Goal: Task Accomplishment & Management: Complete application form

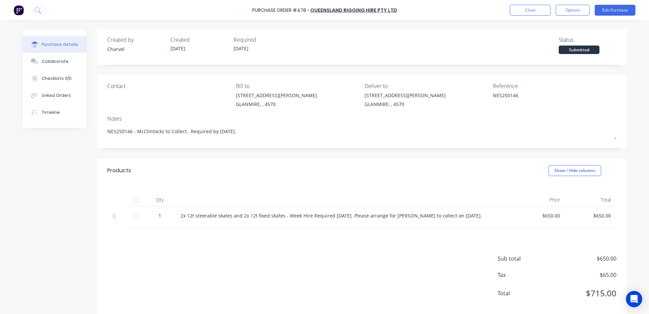
click at [520, 13] on button "Close" at bounding box center [530, 10] width 41 height 11
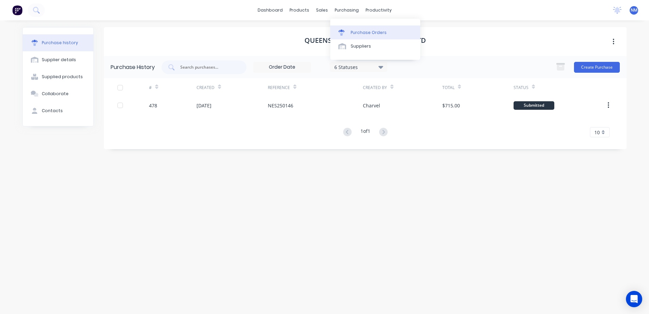
click at [364, 35] on div "Purchase Orders" at bounding box center [369, 33] width 36 height 6
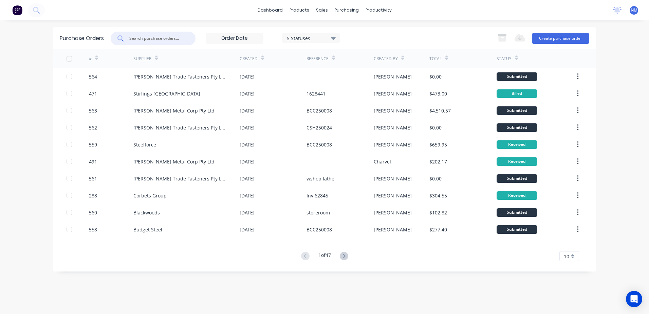
click at [154, 40] on input "text" at bounding box center [157, 38] width 56 height 7
type input "132"
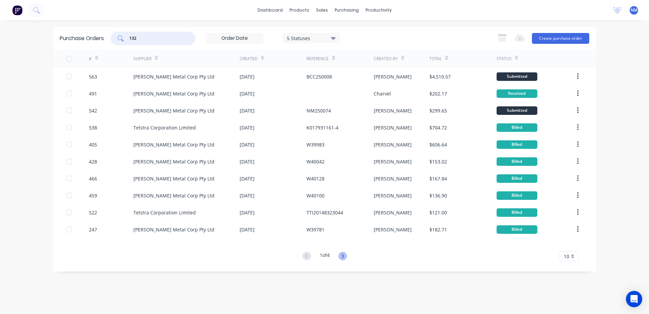
click at [347, 256] on icon at bounding box center [343, 256] width 8 height 8
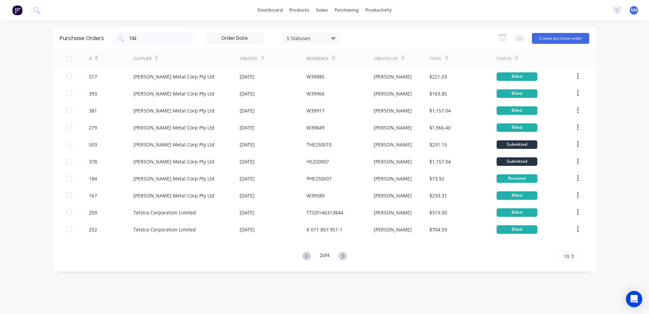
click at [346, 256] on icon at bounding box center [343, 256] width 8 height 8
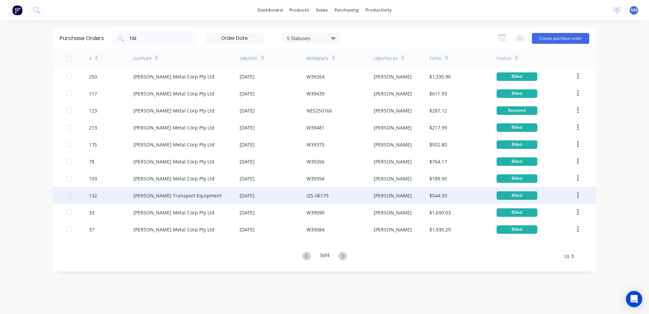
click at [400, 192] on div "[PERSON_NAME]" at bounding box center [402, 195] width 56 height 17
type textarea "x"
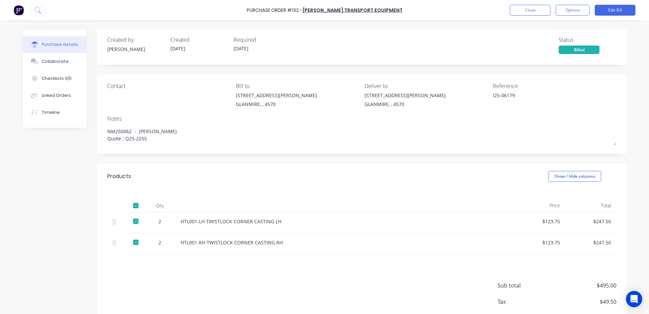
click at [540, 16] on div "Purchase Order #132 - [PERSON_NAME] Transport Equipment Close Options Edit Bill" at bounding box center [324, 10] width 649 height 20
click at [532, 8] on button "Close" at bounding box center [530, 10] width 41 height 11
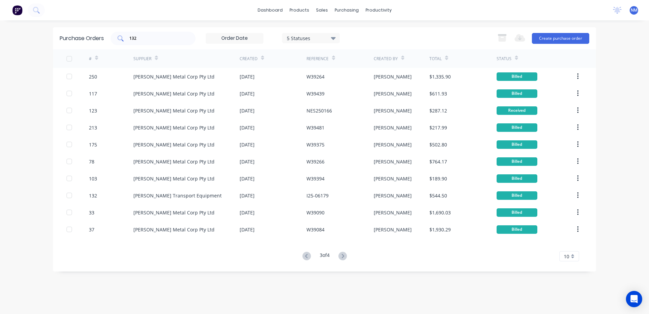
click at [138, 40] on input "132" at bounding box center [157, 38] width 56 height 7
type input "192"
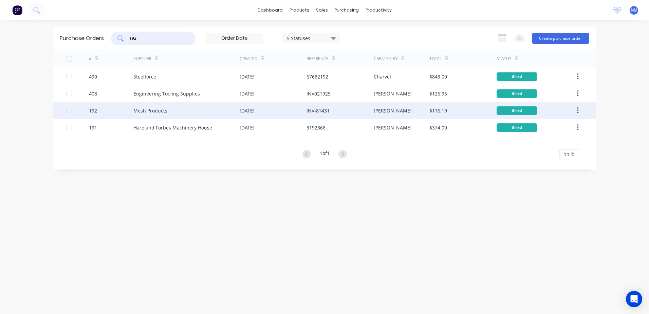
click at [413, 110] on div "[PERSON_NAME]" at bounding box center [402, 110] width 56 height 17
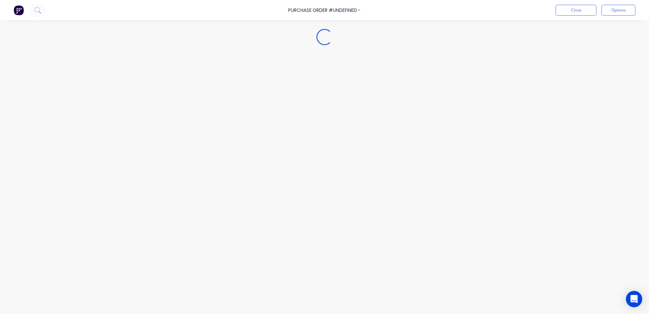
type textarea "x"
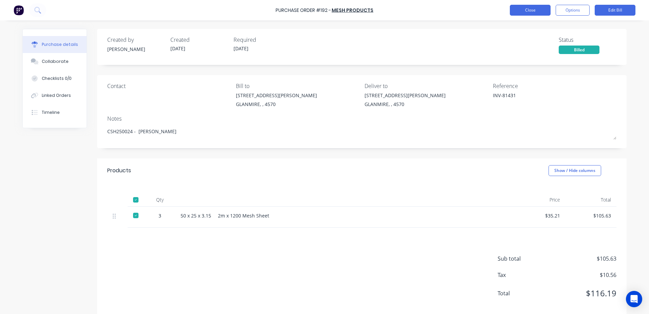
click at [520, 13] on button "Close" at bounding box center [530, 10] width 41 height 11
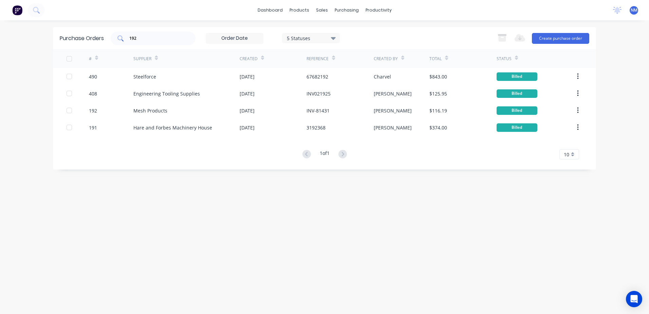
click at [143, 41] on input "192" at bounding box center [157, 38] width 56 height 7
type input "1"
type input "541"
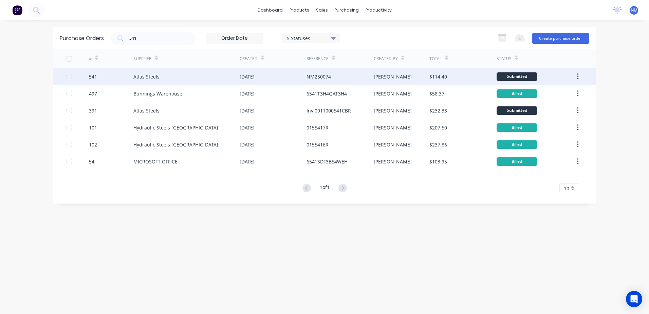
click at [409, 77] on div "[PERSON_NAME]" at bounding box center [402, 76] width 56 height 17
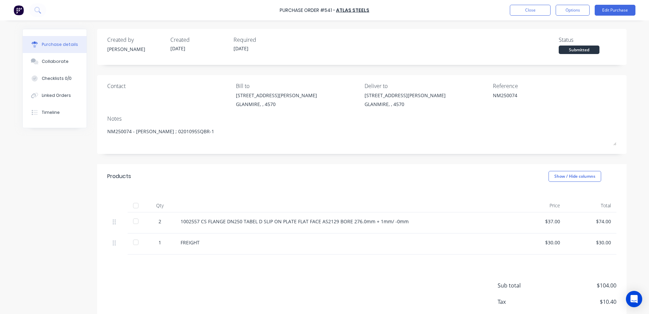
click at [133, 207] on div at bounding box center [136, 206] width 14 height 14
type textarea "x"
click at [524, 14] on button "Close" at bounding box center [530, 10] width 41 height 11
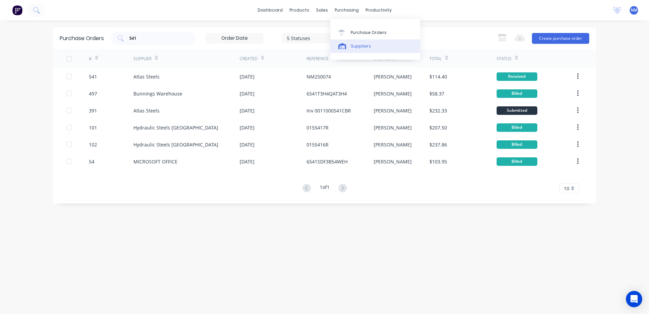
click at [365, 47] on div "Suppliers" at bounding box center [361, 46] width 20 height 6
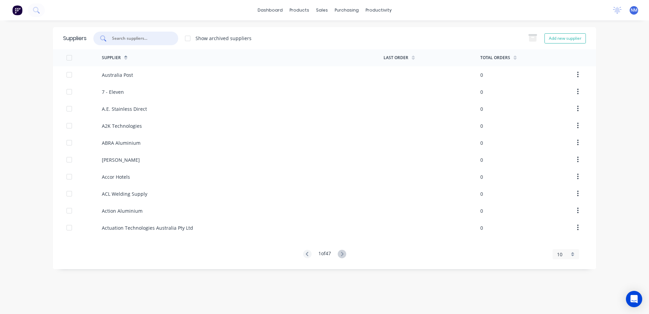
click at [136, 39] on input "text" at bounding box center [139, 38] width 56 height 7
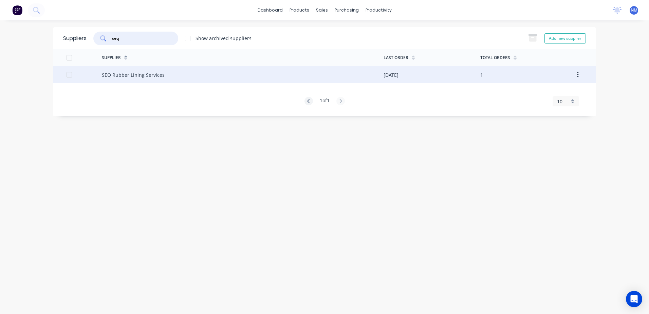
type input "seq"
click at [313, 76] on div "SEQ Rubber Lining Services" at bounding box center [243, 74] width 282 height 17
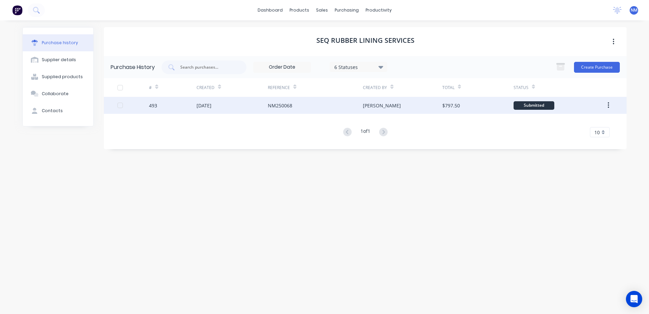
click at [400, 106] on div "[PERSON_NAME]" at bounding box center [402, 105] width 79 height 17
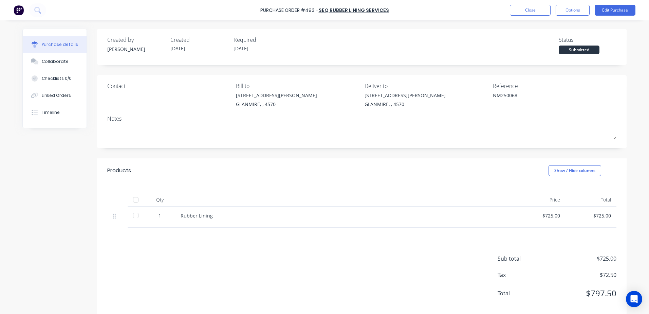
click at [137, 197] on div at bounding box center [136, 200] width 14 height 14
type textarea "x"
click at [537, 12] on button "Close" at bounding box center [530, 10] width 41 height 11
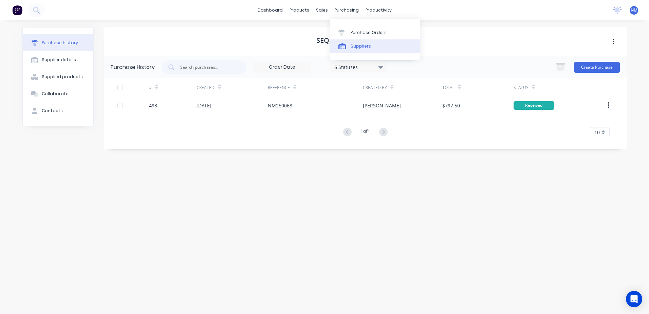
click at [363, 43] on div "Suppliers" at bounding box center [361, 46] width 20 height 6
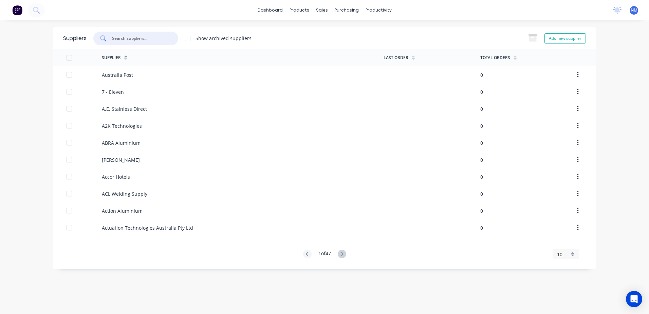
click at [131, 41] on input "text" at bounding box center [139, 38] width 56 height 7
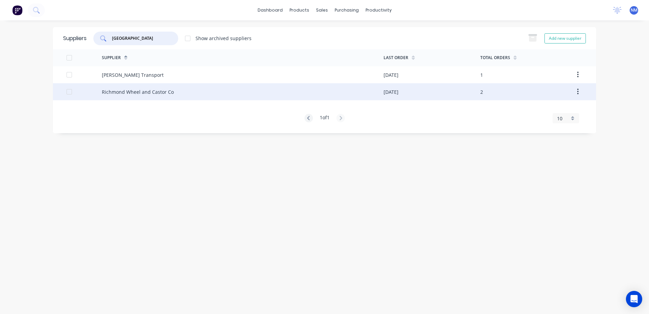
type input "[GEOGRAPHIC_DATA]"
click at [299, 90] on div "Richmond Wheel and Castor Co" at bounding box center [243, 91] width 282 height 17
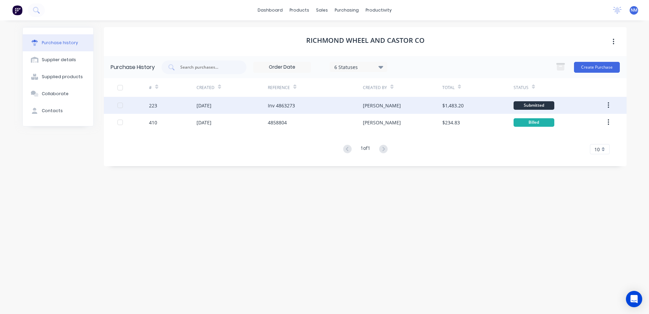
click at [425, 106] on div "[PERSON_NAME]" at bounding box center [402, 105] width 79 height 17
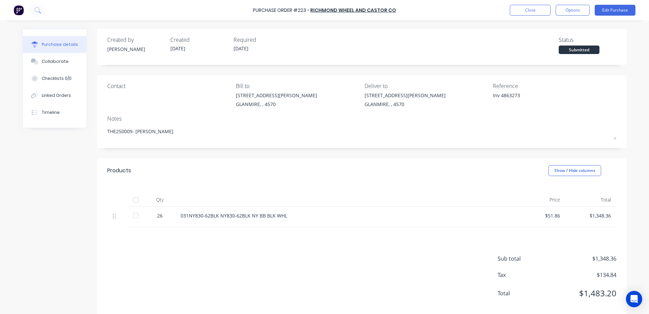
drag, startPoint x: 135, startPoint y: 200, endPoint x: 130, endPoint y: 198, distance: 4.9
click at [135, 200] on div at bounding box center [136, 200] width 14 height 14
type textarea "x"
click at [525, 11] on button "Close" at bounding box center [530, 10] width 41 height 11
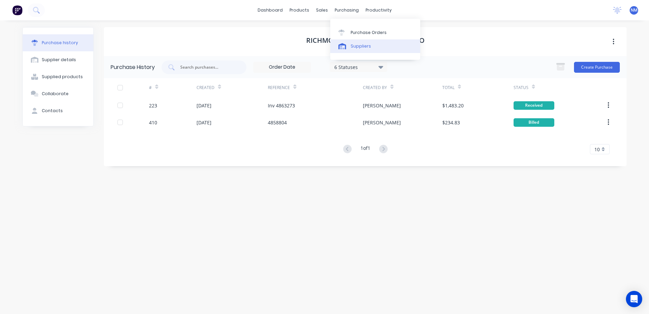
click at [364, 48] on div "Suppliers" at bounding box center [361, 46] width 20 height 6
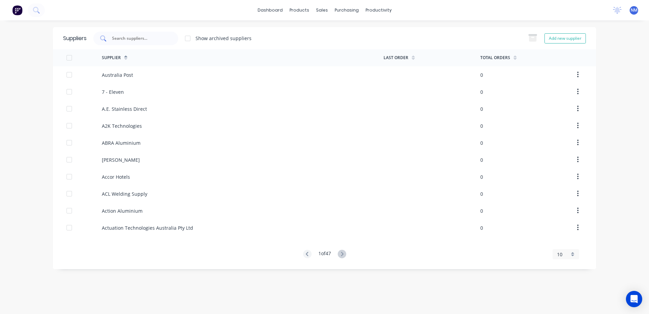
click at [139, 39] on input "text" at bounding box center [139, 38] width 56 height 7
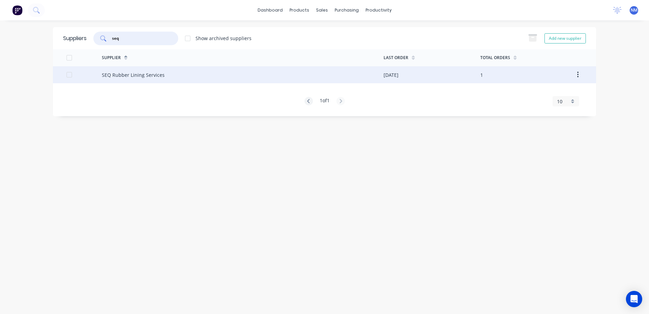
type input "seq"
click at [298, 76] on div "SEQ Rubber Lining Services" at bounding box center [243, 74] width 282 height 17
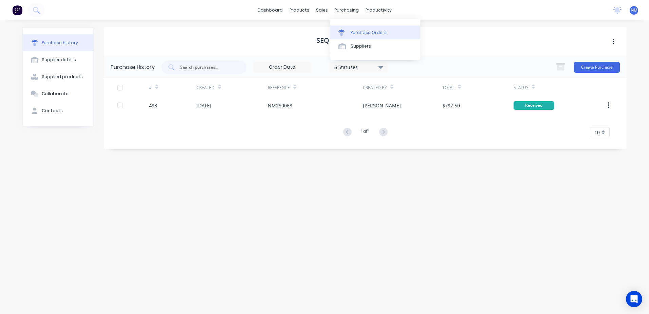
click at [375, 34] on div "Purchase Orders" at bounding box center [369, 33] width 36 height 6
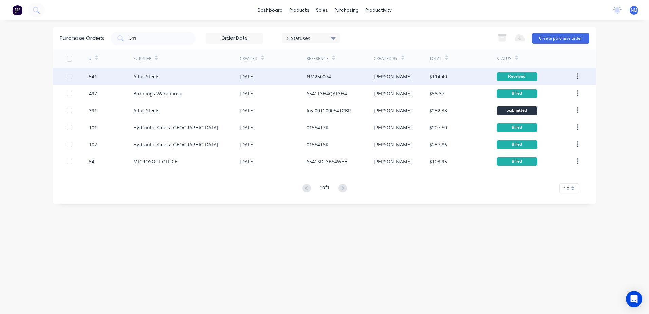
click at [366, 77] on div "NM250074" at bounding box center [340, 76] width 67 height 17
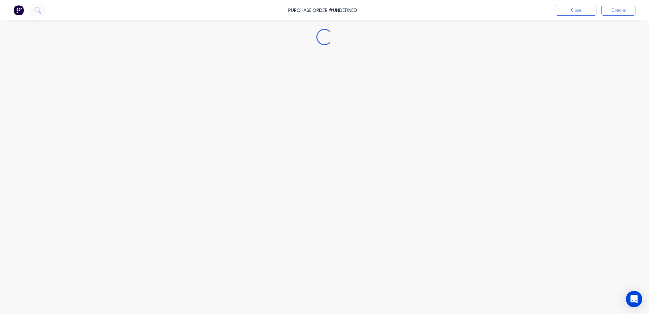
type textarea "x"
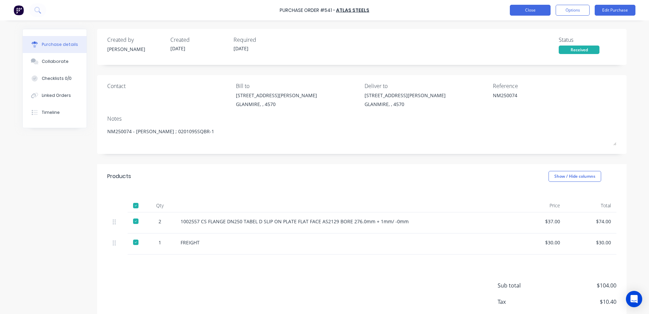
click at [534, 10] on button "Close" at bounding box center [530, 10] width 41 height 11
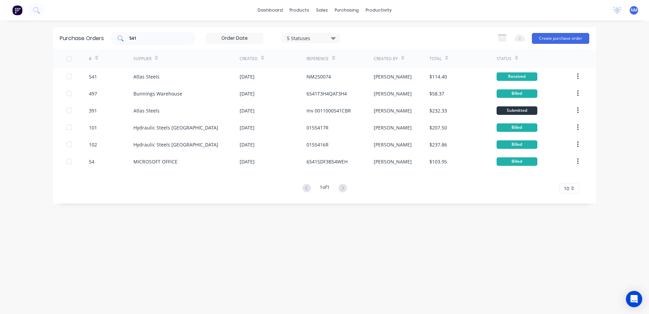
click at [143, 39] on input "541" at bounding box center [157, 38] width 56 height 7
type input "5"
type input "223"
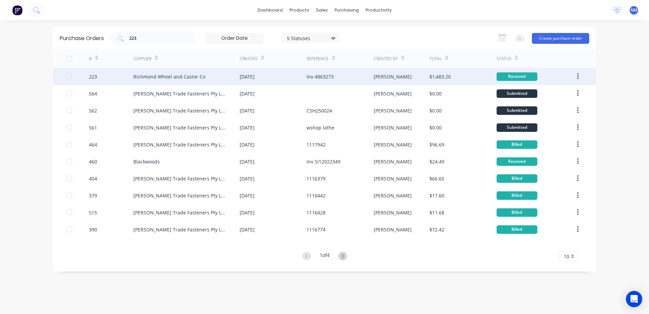
click at [400, 79] on div "[PERSON_NAME]" at bounding box center [402, 76] width 56 height 17
type textarea "x"
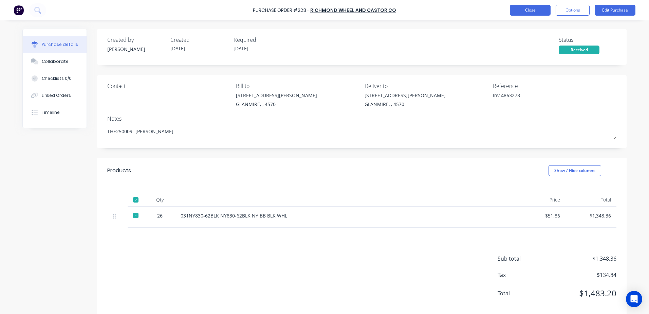
click at [539, 11] on button "Close" at bounding box center [530, 10] width 41 height 11
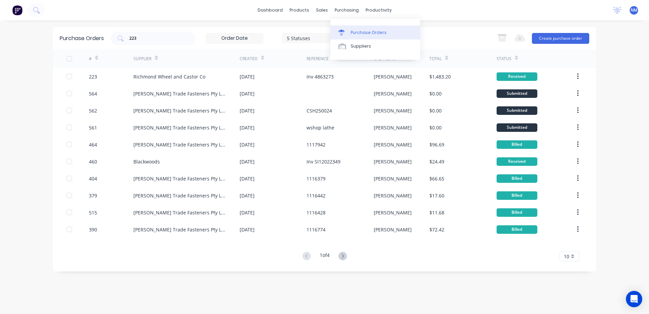
click at [354, 33] on div "Purchase Orders" at bounding box center [369, 33] width 36 height 6
click at [559, 38] on button "Create purchase order" at bounding box center [560, 38] width 57 height 11
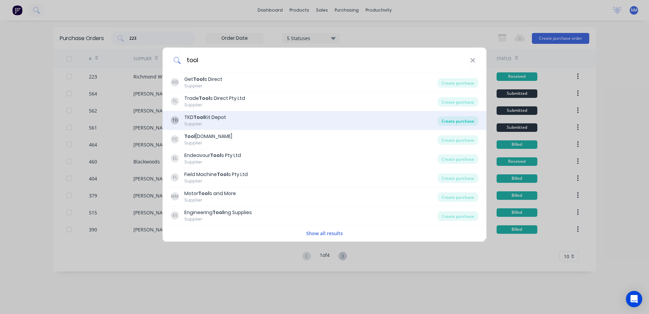
type input "tool"
click at [459, 120] on div "Create purchase" at bounding box center [458, 121] width 41 height 10
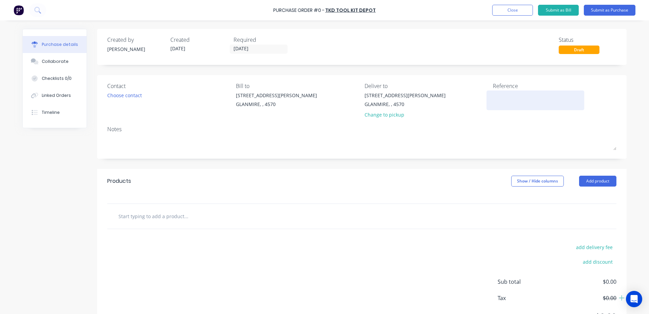
click at [493, 98] on textarea at bounding box center [535, 99] width 85 height 15
type textarea "o"
type textarea "x"
type textarea "b"
type textarea "x"
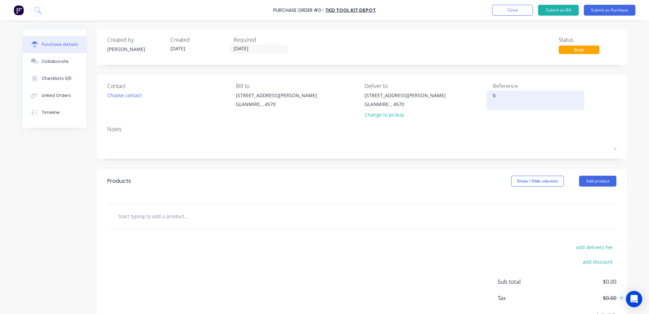
type textarea "bo"
type textarea "x"
type textarea "boi"
type textarea "x"
type textarea "boil"
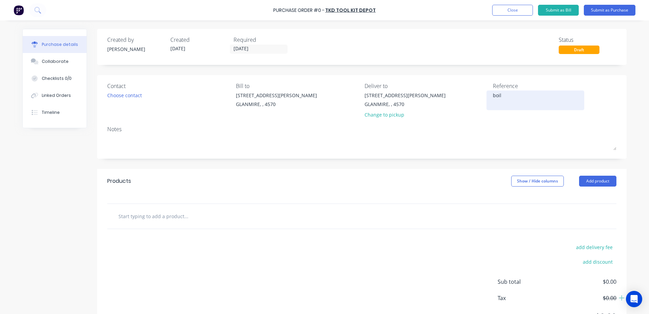
type textarea "x"
type textarea "boily"
type textarea "x"
type textarea "boil"
type textarea "x"
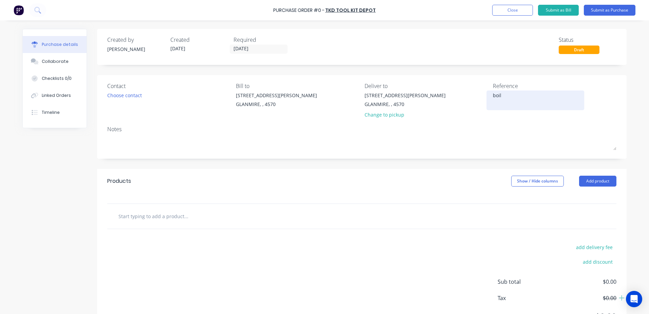
type textarea "boile"
type textarea "x"
type textarea "boiley"
type textarea "x"
type textarea "boiley"
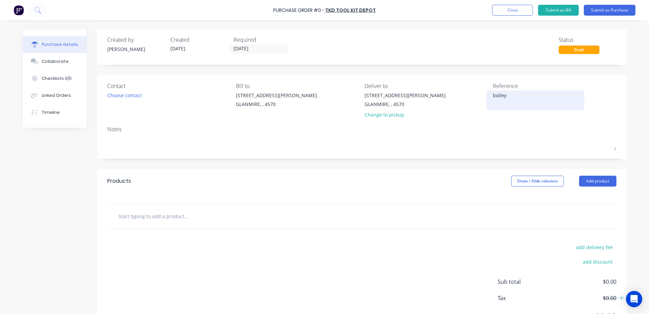
type textarea "x"
type textarea "boiley b"
type textarea "x"
type textarea "[PERSON_NAME]"
type textarea "x"
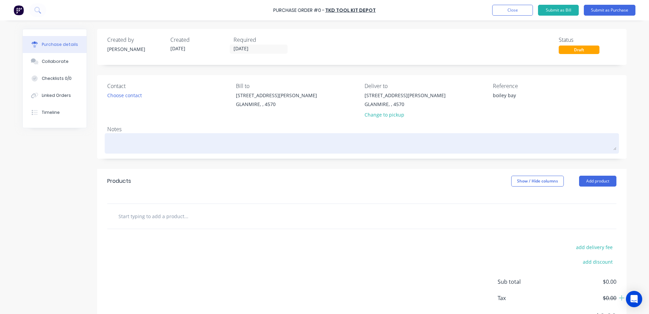
type textarea "boiley bay"
type textarea "x"
type textarea "boiley bay"
click at [125, 142] on textarea at bounding box center [361, 142] width 509 height 15
type textarea "x"
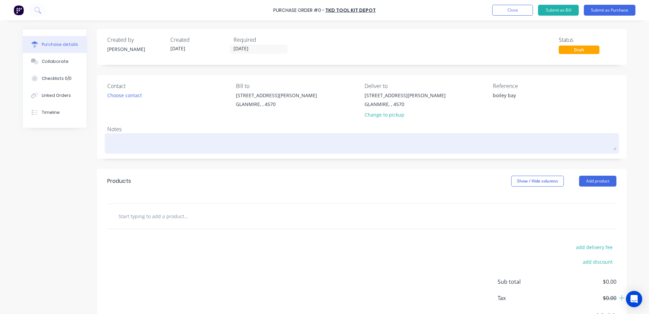
type textarea "w"
type textarea "x"
type textarea "wh"
type textarea "x"
type textarea "ws"
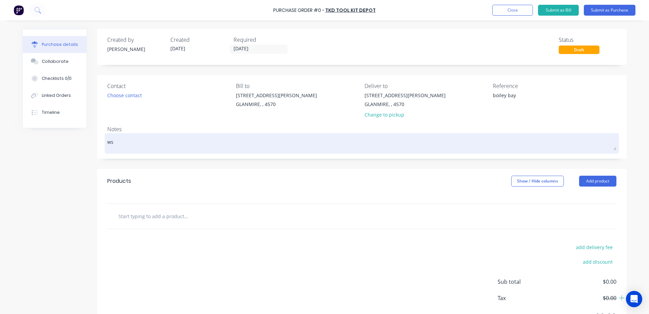
type textarea "x"
type textarea "wsh"
type textarea "x"
type textarea "wsho"
type textarea "x"
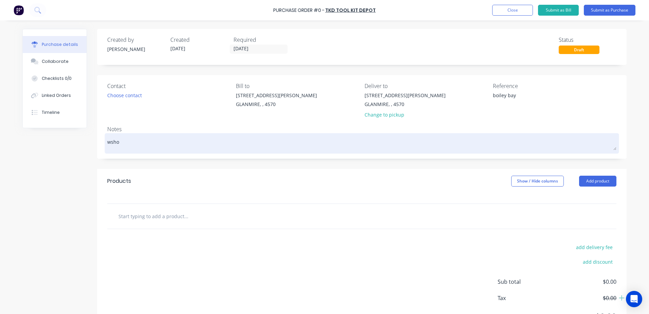
type textarea "wshop"
type textarea "x"
type textarea "wshop"
type textarea "x"
type textarea "wshop c"
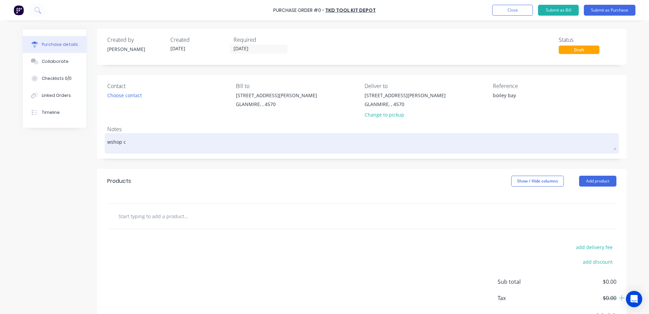
type textarea "x"
type textarea "wshop co"
type textarea "x"
type textarea "wshop con"
type textarea "x"
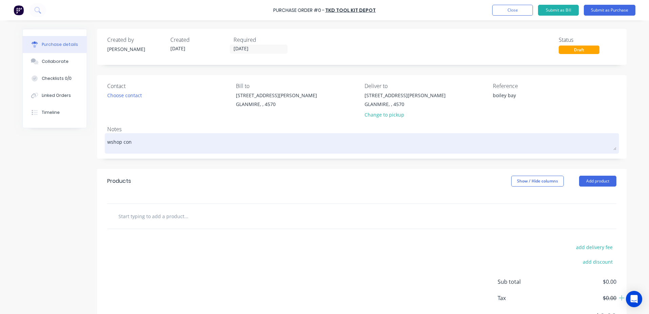
type textarea "wshop cons"
type textarea "x"
type textarea "wshop consu"
type textarea "x"
type textarea "wshop consum"
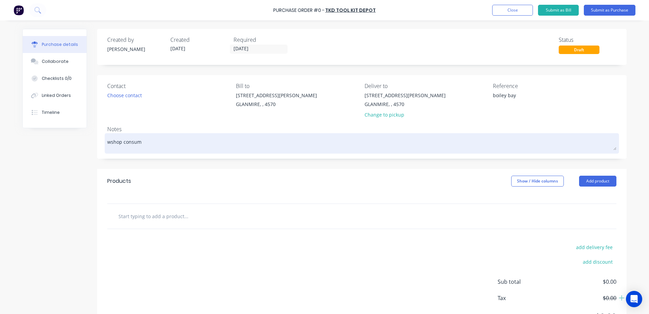
type textarea "x"
type textarea "wshop consuma"
type textarea "x"
type textarea "wshop consumab"
type textarea "x"
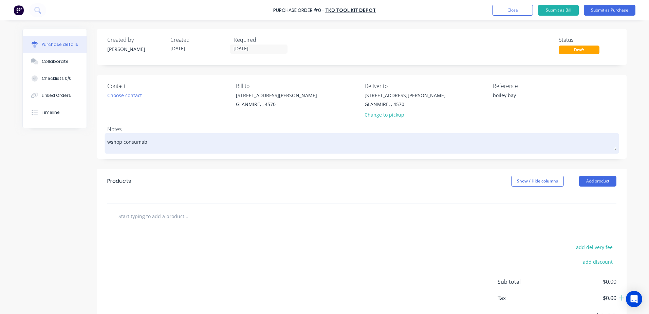
type textarea "wshop consumabl"
type textarea "x"
type textarea "wshop consumable"
type textarea "x"
type textarea "wshop consumable"
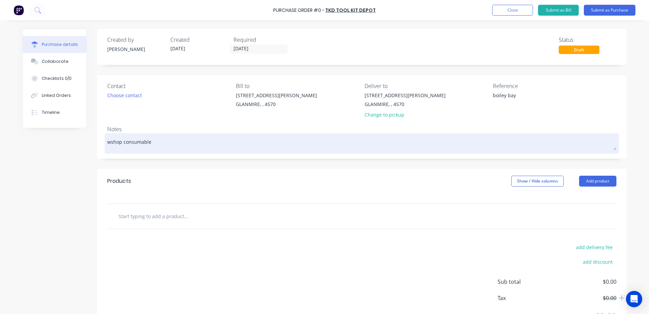
type textarea "x"
type textarea "wshop consumable -"
type textarea "x"
type textarea "wshop consumable - b"
type textarea "x"
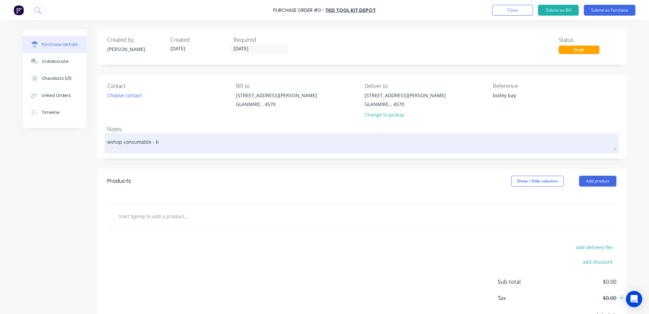
type textarea "wshop consumable - bo"
type textarea "x"
type textarea "wshop consumable - boi"
type textarea "x"
type textarea "wshop consumable - boil"
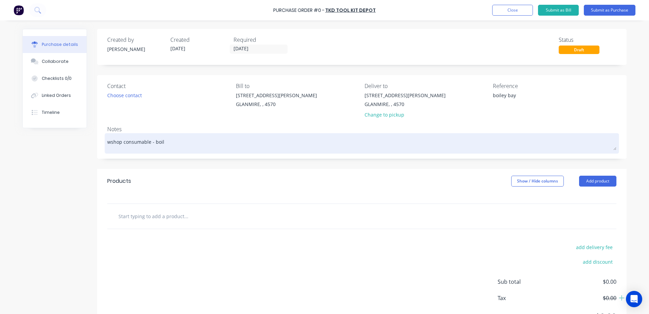
type textarea "x"
type textarea "wshop consumable - boile"
type textarea "x"
type textarea "wshop consumable - boiley"
type textarea "x"
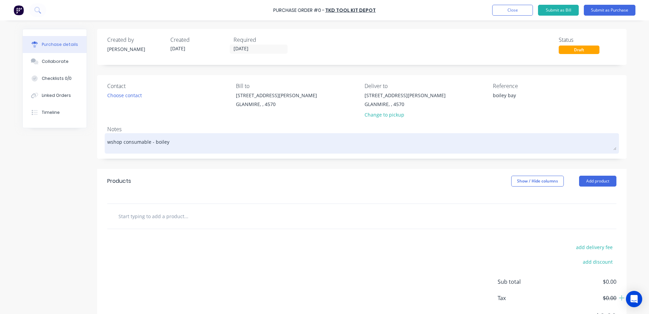
type textarea "wshop consumable - boiley"
type textarea "x"
type textarea "wshop consumable - boiley b"
type textarea "x"
type textarea "wshop consumable - [PERSON_NAME]"
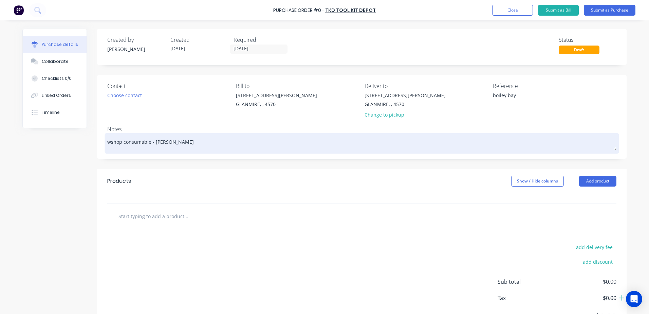
type textarea "x"
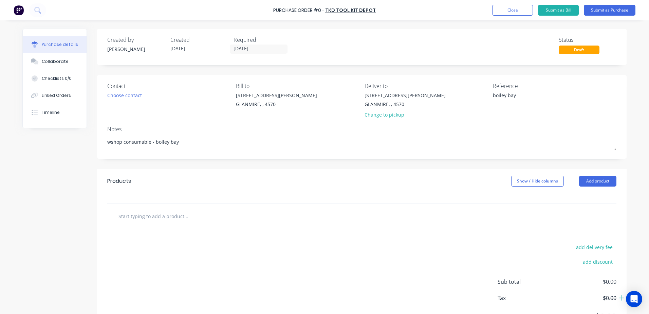
type textarea "wshop consumable - boiley bay"
type textarea "x"
type textarea "wshop consumable - boiley bay"
click at [128, 217] on input "text" at bounding box center [186, 216] width 136 height 14
type textarea "x"
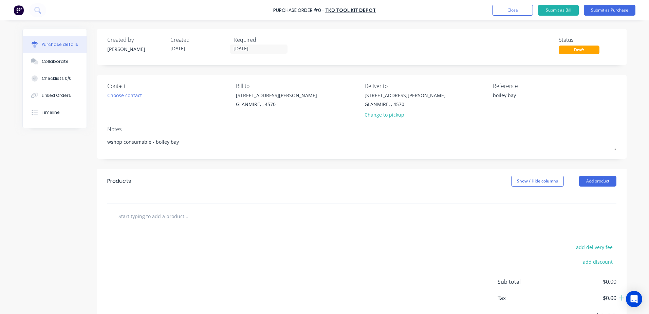
type input "f"
type textarea "x"
type input "fla"
type textarea "x"
type input "flap"
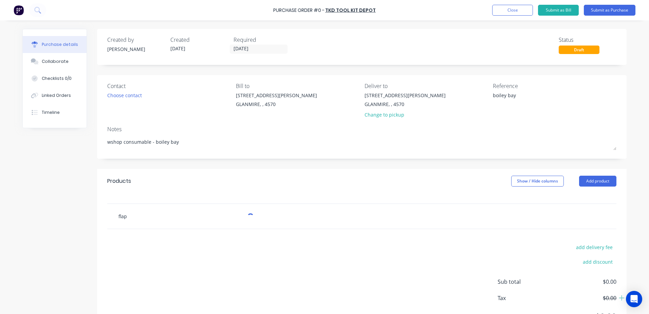
type textarea "x"
type input "flapp"
type textarea "x"
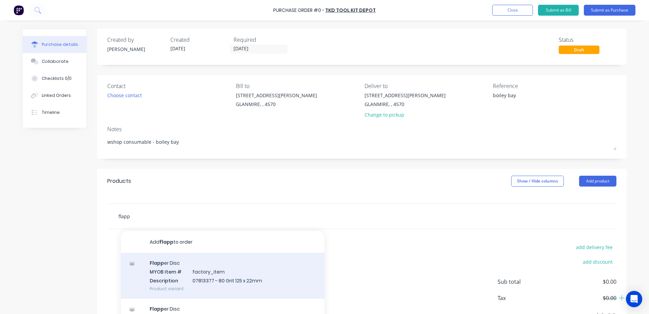
type input "flapp"
click at [280, 288] on div "Flapp er Disc MYOB Item # factory_item Description 07813377 - 80 Grit 125 x 22m…" at bounding box center [223, 276] width 204 height 46
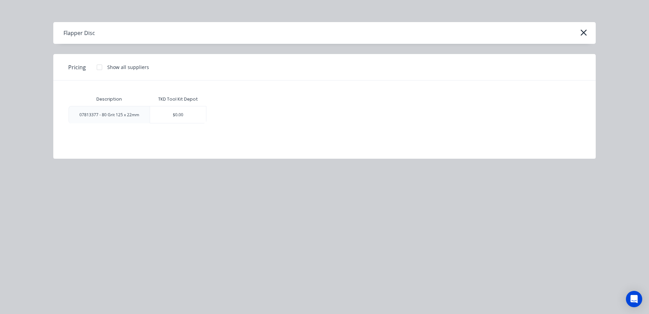
click at [135, 37] on div "Flapper Disc" at bounding box center [324, 33] width 543 height 22
click at [585, 31] on icon "button" at bounding box center [583, 33] width 7 height 10
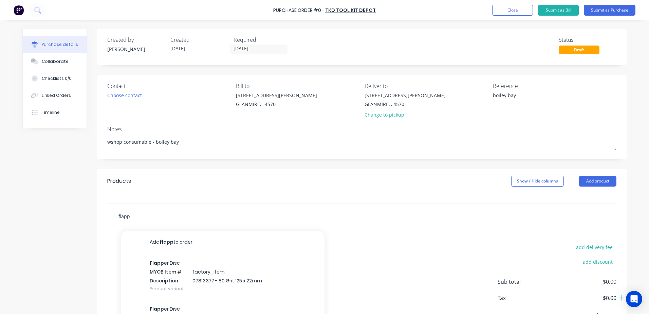
click at [140, 221] on input "flapp" at bounding box center [186, 216] width 136 height 14
type textarea "x"
type input "flappe"
type textarea "x"
type input "flapper"
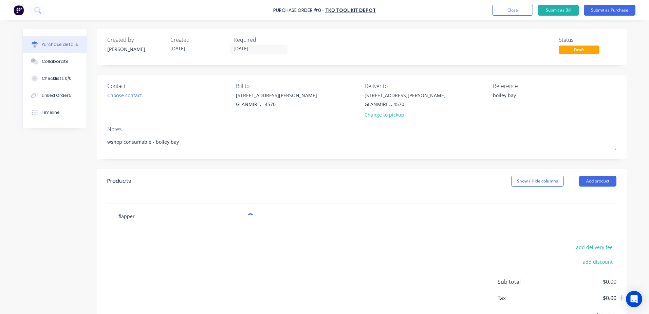
type textarea "x"
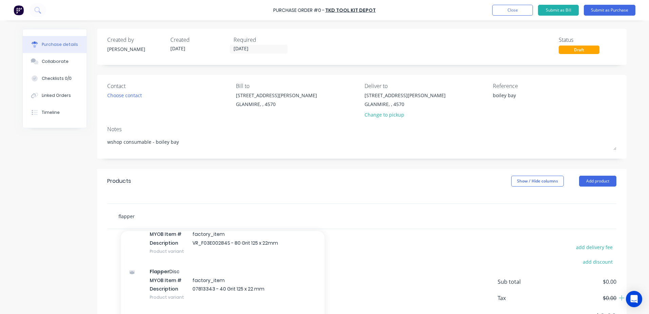
scroll to position [68, 0]
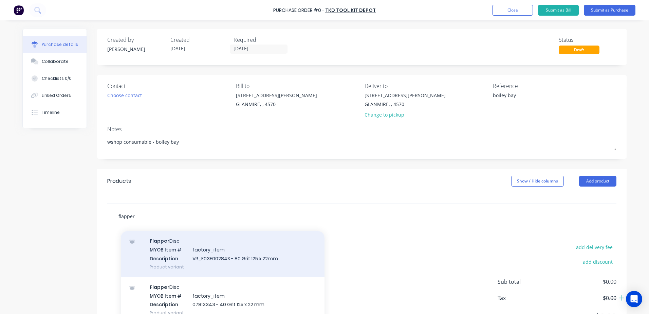
type input "flapper"
click at [243, 260] on div "Flapper Disc MYOB Item # factory_item Description VR_F03E00284S - 80 Grit 125 x…" at bounding box center [223, 254] width 204 height 46
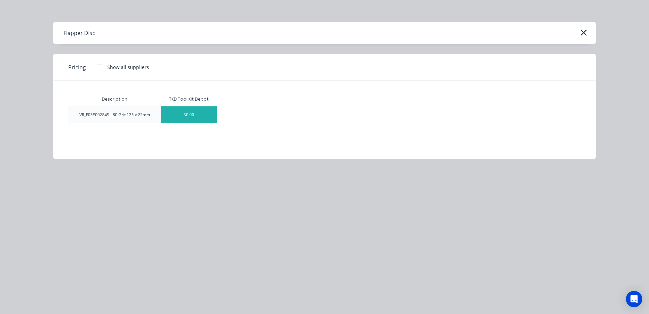
click at [186, 118] on div "$0.00" at bounding box center [189, 114] width 56 height 17
type textarea "x"
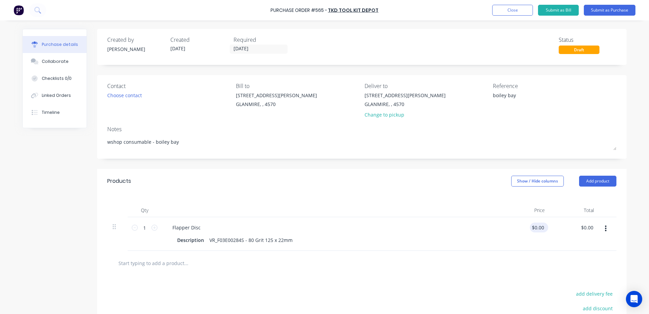
type textarea "x"
type input "0.0000"
click at [530, 227] on input "0.0000" at bounding box center [538, 227] width 16 height 10
type textarea "x"
type input "$0.00"
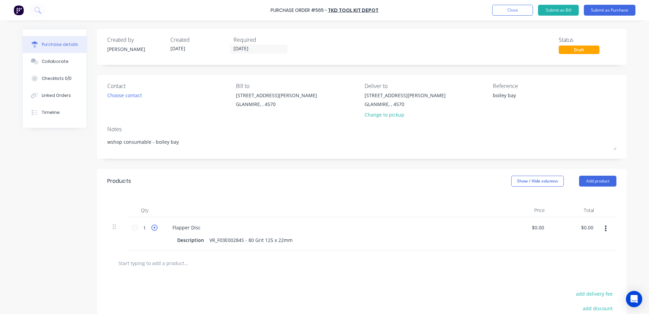
click at [153, 226] on icon at bounding box center [154, 228] width 6 height 6
type textarea "x"
type input "2"
click at [153, 227] on icon at bounding box center [154, 228] width 6 height 6
type textarea "x"
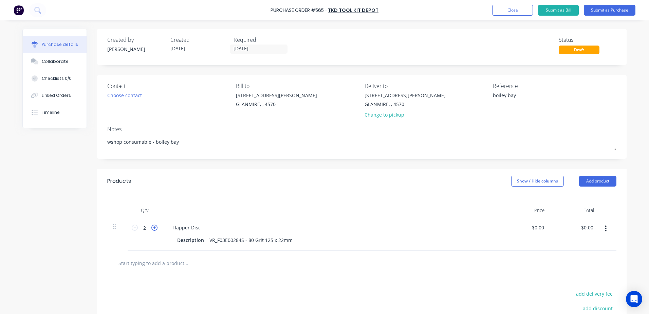
type input "3"
click at [153, 227] on icon at bounding box center [154, 228] width 6 height 6
type textarea "x"
type input "4"
click at [153, 227] on icon at bounding box center [154, 228] width 6 height 6
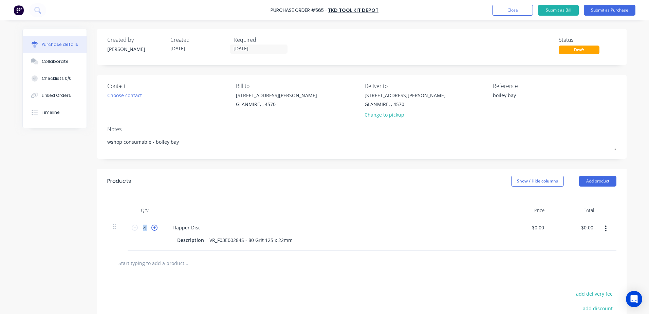
type textarea "x"
type input "5"
click at [153, 227] on icon at bounding box center [154, 228] width 6 height 6
type textarea "x"
type input "6"
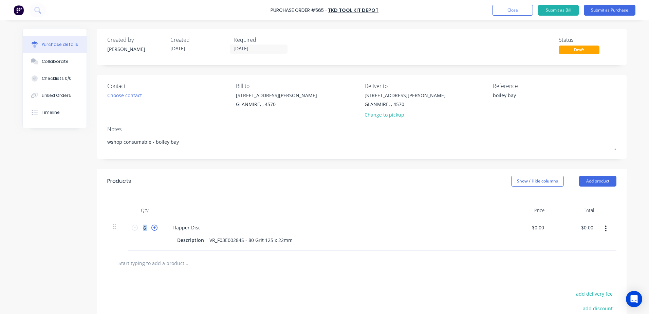
click at [153, 227] on icon at bounding box center [154, 228] width 6 height 6
type textarea "x"
type input "7"
click at [153, 227] on icon at bounding box center [154, 228] width 6 height 6
type textarea "x"
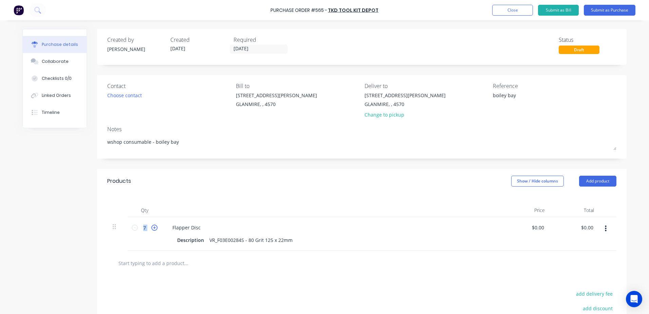
type input "8"
click at [153, 227] on icon at bounding box center [154, 228] width 6 height 6
type textarea "x"
type input "9"
click at [153, 227] on icon at bounding box center [154, 228] width 6 height 6
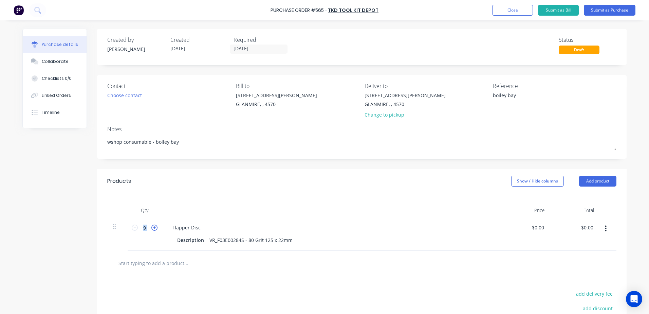
type textarea "x"
type input "10"
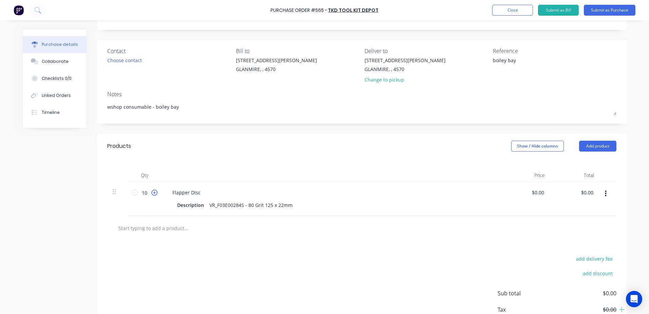
scroll to position [68, 0]
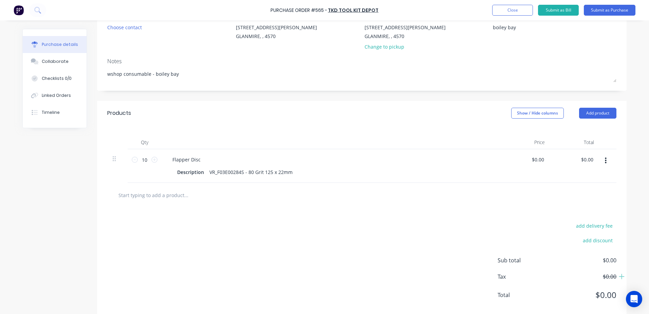
click at [151, 199] on input "text" at bounding box center [186, 195] width 136 height 14
type textarea "x"
type input "f"
type textarea "x"
type input "fl"
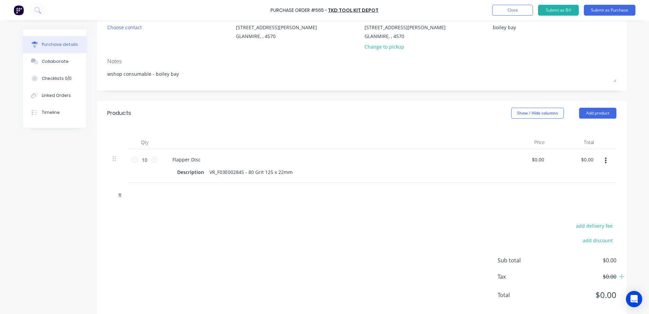
type textarea "x"
type input "fla"
type textarea "x"
type input "flap"
type textarea "x"
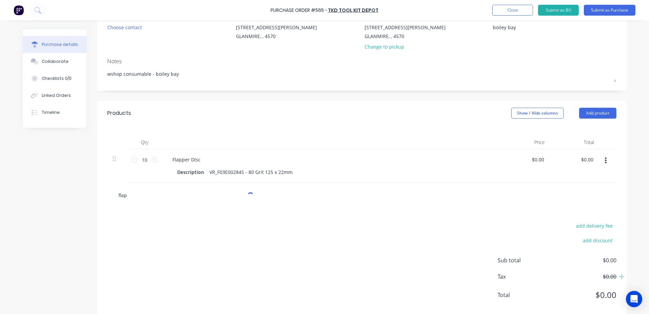
type input "flapp"
type textarea "x"
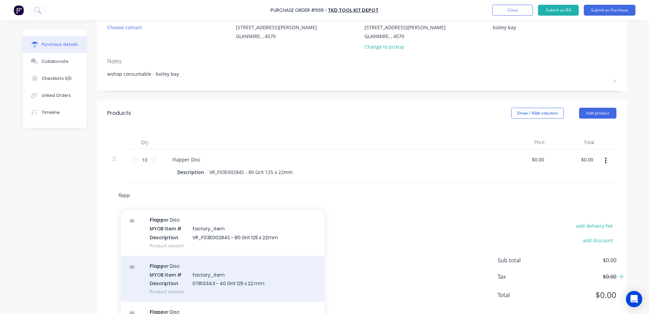
type input "flapp"
click at [252, 283] on div "Flapp er Disc MYOB Item # factory_item Description 07813343 - 40 Grit 125 x 22 …" at bounding box center [223, 279] width 204 height 46
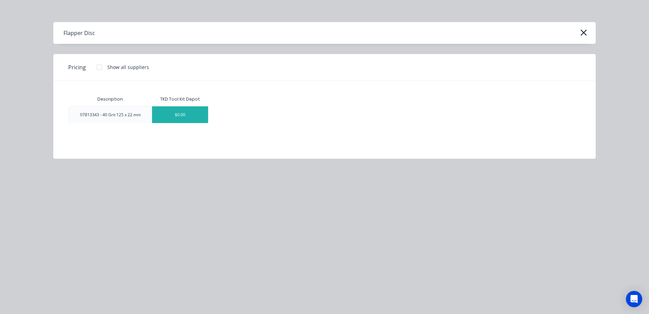
click at [192, 120] on div "$0.00" at bounding box center [180, 114] width 56 height 17
type textarea "x"
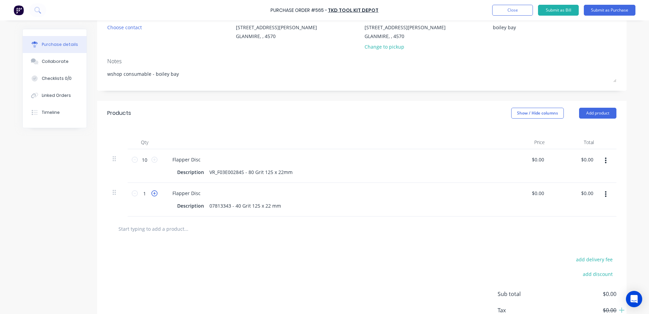
click at [154, 191] on icon at bounding box center [154, 193] width 6 height 6
type textarea "x"
type input "2"
click at [154, 192] on icon at bounding box center [154, 193] width 6 height 6
type textarea "x"
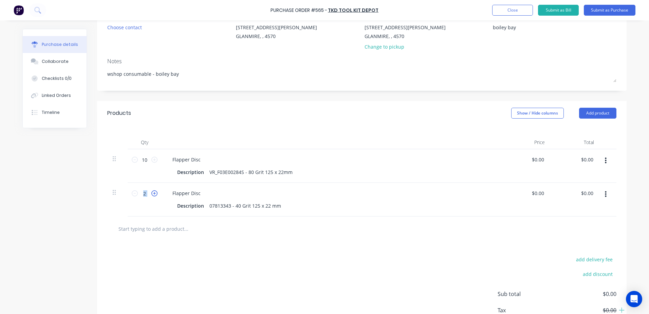
type input "3"
click at [154, 192] on icon at bounding box center [154, 193] width 6 height 6
type textarea "x"
type input "4"
click at [154, 192] on icon at bounding box center [154, 193] width 6 height 6
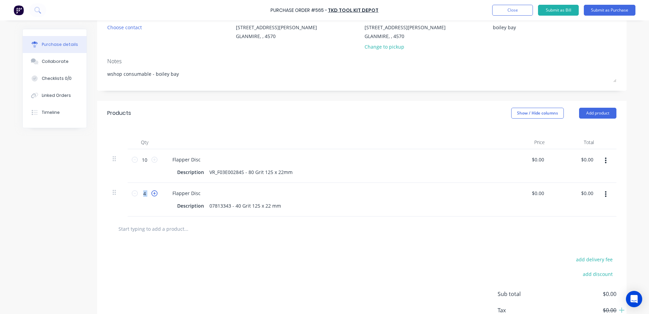
type textarea "x"
type input "5"
click at [154, 192] on icon at bounding box center [154, 193] width 6 height 6
type textarea "x"
type input "6"
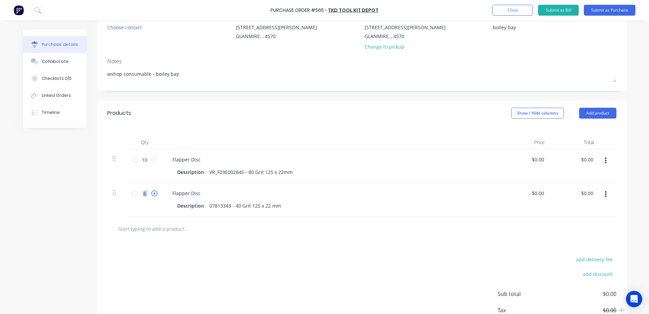
click at [154, 192] on icon at bounding box center [154, 193] width 6 height 6
type textarea "x"
type input "7"
click at [154, 192] on icon at bounding box center [154, 193] width 6 height 6
type textarea "x"
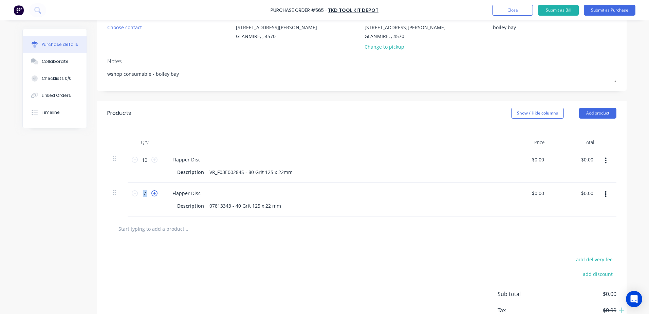
type input "8"
click at [154, 192] on icon at bounding box center [154, 193] width 6 height 6
type textarea "x"
type input "9"
click at [154, 192] on icon at bounding box center [154, 193] width 6 height 6
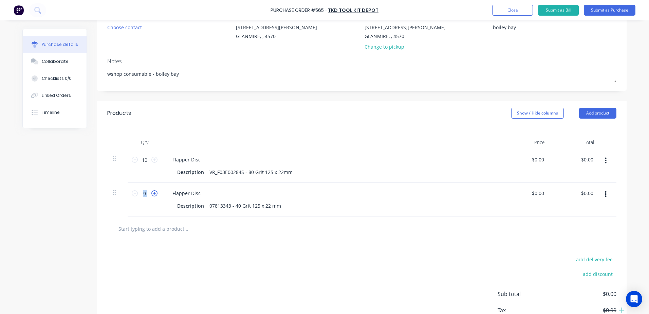
type textarea "x"
type input "10"
type textarea "x"
type input "0"
click at [532, 160] on div "0 0" at bounding box center [525, 166] width 49 height 34
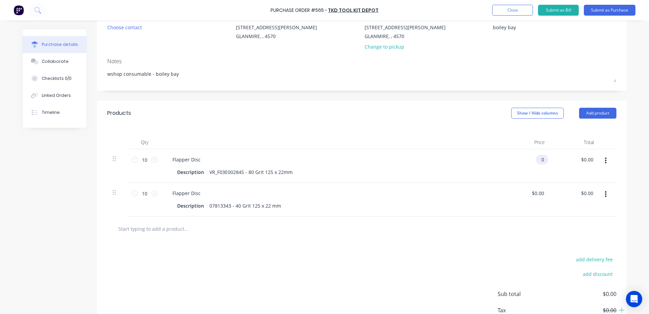
type textarea "x"
drag, startPoint x: 537, startPoint y: 157, endPoint x: 557, endPoint y: 157, distance: 20.0
click at [557, 157] on div "10 10 Flapper Disc Description VR_F03E00284S - 80 Grit 125 x 22mm 0 0 $0.00 $0.…" at bounding box center [361, 166] width 509 height 34
type input "4.4"
type textarea "x"
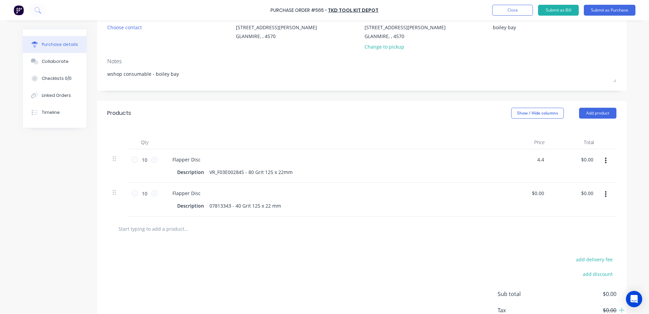
type input "$4.40"
type input "$44.00"
drag, startPoint x: 533, startPoint y: 195, endPoint x: 529, endPoint y: 196, distance: 3.4
click at [530, 196] on div "0 $0.00" at bounding box center [525, 200] width 49 height 34
type input "4.40"
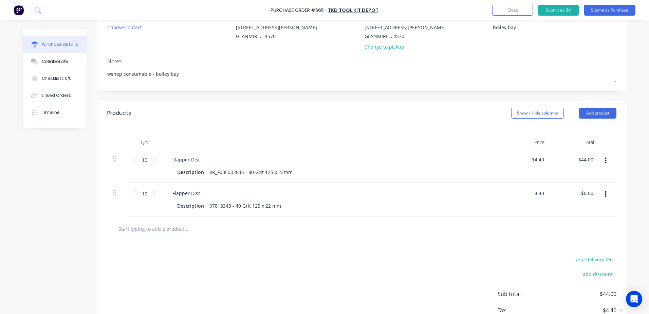
type textarea "x"
type input "$4.40"
type input "$44.00"
click at [197, 234] on input "text" at bounding box center [186, 229] width 136 height 14
click at [624, 10] on button "Submit as Purchase" at bounding box center [610, 10] width 52 height 11
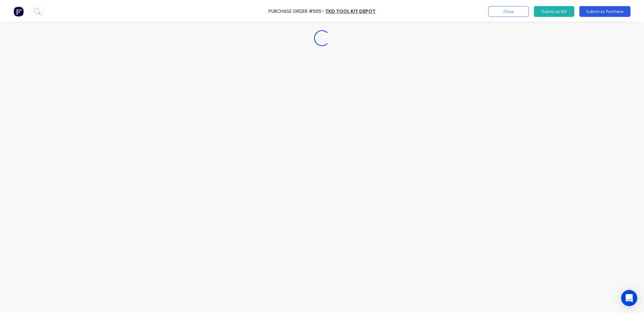
scroll to position [0, 0]
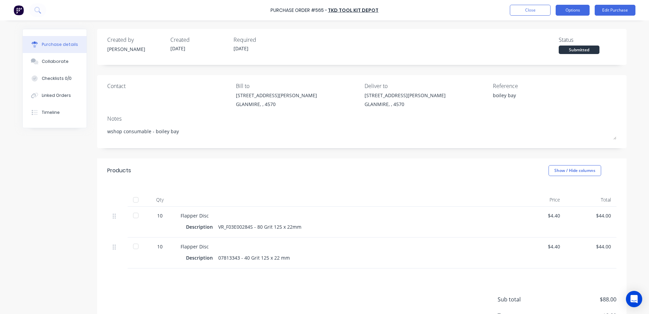
click at [576, 9] on button "Options" at bounding box center [573, 10] width 34 height 11
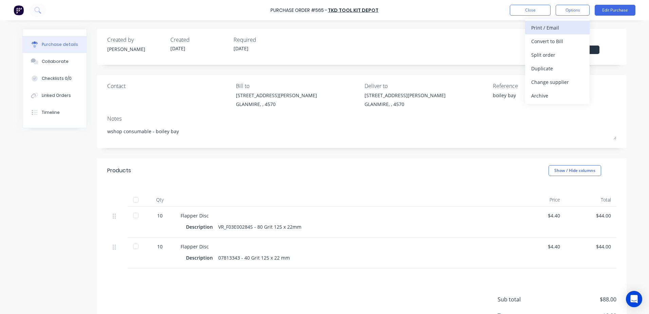
click at [559, 26] on div "Print / Email" at bounding box center [558, 28] width 52 height 10
click at [556, 41] on div "With pricing" at bounding box center [558, 41] width 52 height 10
type textarea "x"
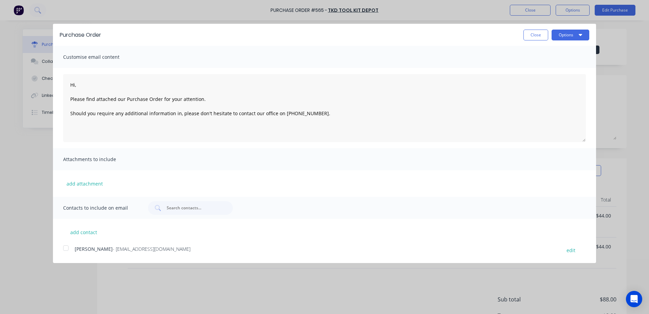
click at [66, 249] on div at bounding box center [66, 248] width 14 height 14
type textarea "Hi, Please find attached our Purchase Order for your attention. Should you requ…"
click at [573, 37] on button "Options" at bounding box center [571, 35] width 38 height 11
click at [555, 65] on div "Email" at bounding box center [557, 66] width 52 height 10
type textarea "x"
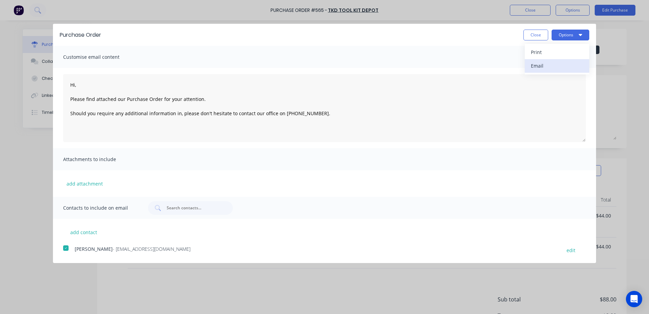
type textarea "Hi, Please find attached our Purchase Order for your attention. Should you requ…"
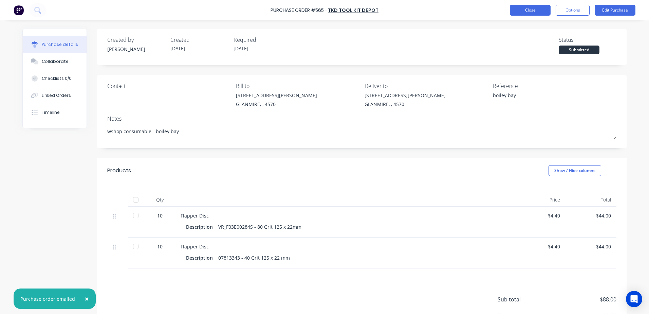
type textarea "x"
click at [530, 13] on button "Close" at bounding box center [530, 10] width 41 height 11
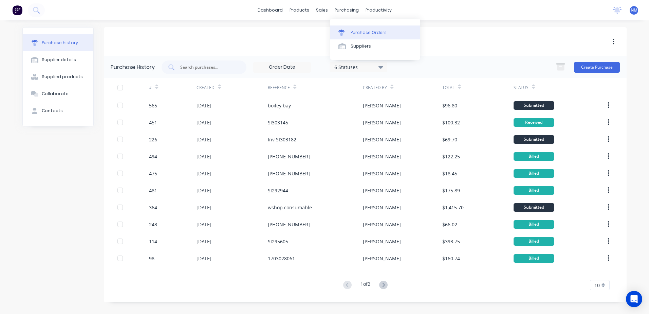
click at [366, 35] on div "Purchase Orders" at bounding box center [369, 33] width 36 height 6
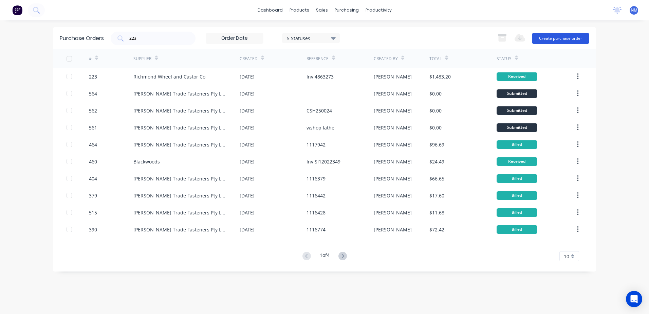
click at [549, 38] on button "Create purchase order" at bounding box center [560, 38] width 57 height 11
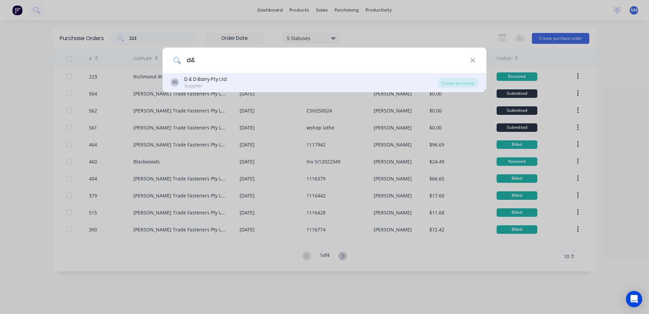
type input "d&"
click at [209, 79] on div "D & D Barry Pty Ltd" at bounding box center [205, 79] width 42 height 7
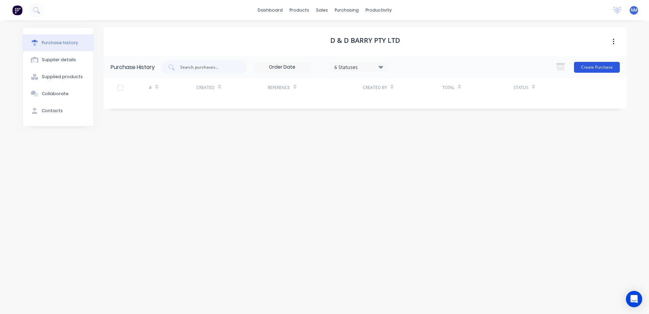
click at [587, 66] on button "Create Purchase" at bounding box center [597, 67] width 46 height 11
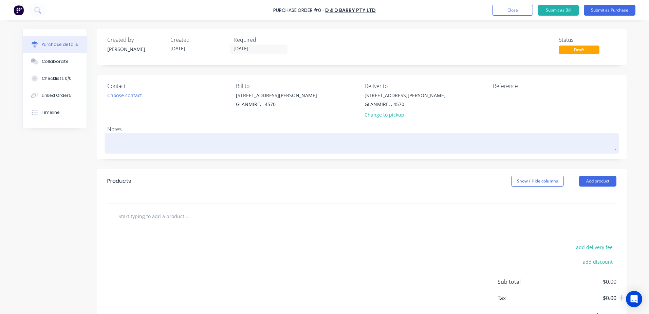
click at [119, 143] on textarea at bounding box center [361, 142] width 509 height 15
type textarea "x"
type textarea "A"
type textarea "x"
type textarea "Ad"
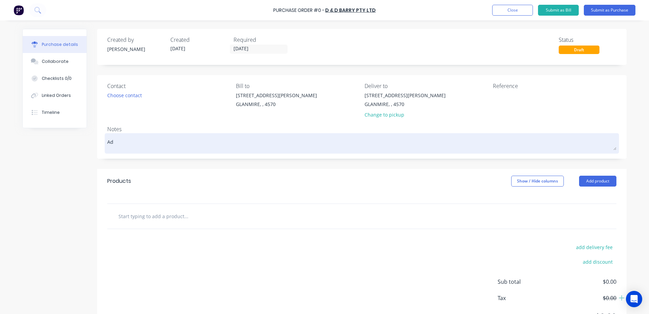
type textarea "x"
type textarea "Ada"
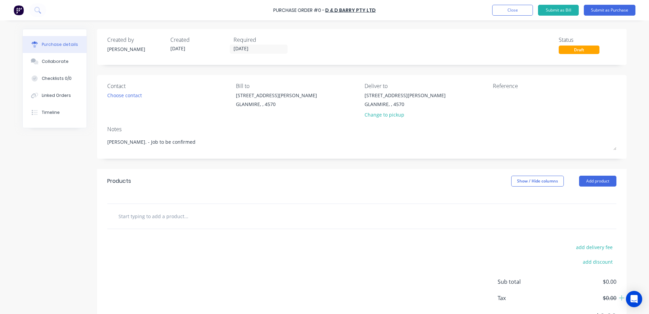
click at [126, 218] on input "text" at bounding box center [186, 216] width 136 height 14
click at [119, 215] on input "text" at bounding box center [186, 216] width 136 height 14
paste input "69999-* VCT.50-SST-p-M10x55"
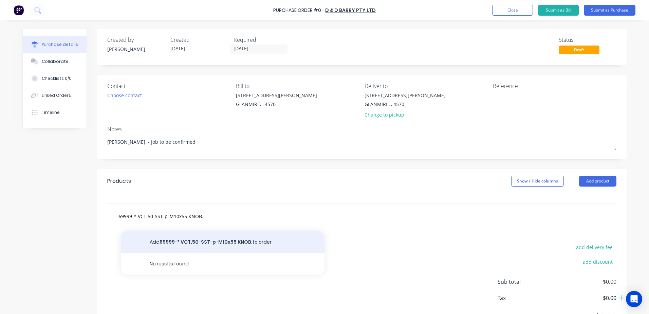
click at [192, 242] on button "Add 69999-* VCT.50-SST-p-M10x55 KNOB. to order" at bounding box center [223, 242] width 204 height 22
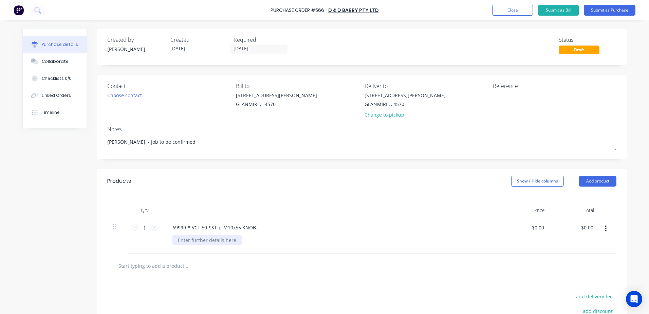
click at [177, 239] on div at bounding box center [207, 240] width 69 height 10
drag, startPoint x: 141, startPoint y: 229, endPoint x: 150, endPoint y: 223, distance: 10.6
click at [150, 223] on div "1 1" at bounding box center [144, 227] width 23 height 10
click at [532, 226] on input "0.0000" at bounding box center [538, 227] width 16 height 10
drag, startPoint x: 526, startPoint y: 228, endPoint x: 577, endPoint y: 224, distance: 51.5
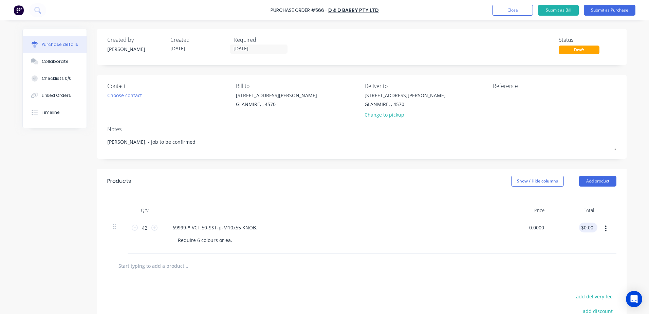
click at [577, 224] on div "42 42 69999-* VCT.50-SST-p-M10x55 KNOB. Require 6 colours or ea. 0.0000 0.0000 …" at bounding box center [361, 235] width 509 height 36
click at [171, 267] on input "text" at bounding box center [186, 266] width 136 height 14
click at [228, 239] on div "Require 6 colours or ea." at bounding box center [205, 240] width 65 height 10
click at [155, 265] on input "text" at bounding box center [186, 266] width 136 height 14
click at [509, 11] on button "Close" at bounding box center [513, 10] width 41 height 11
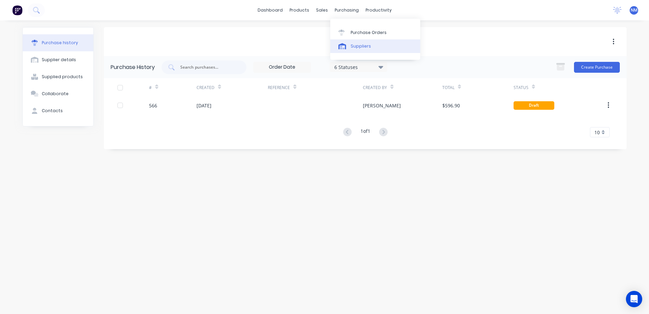
click at [357, 45] on div "Suppliers" at bounding box center [361, 46] width 20 height 6
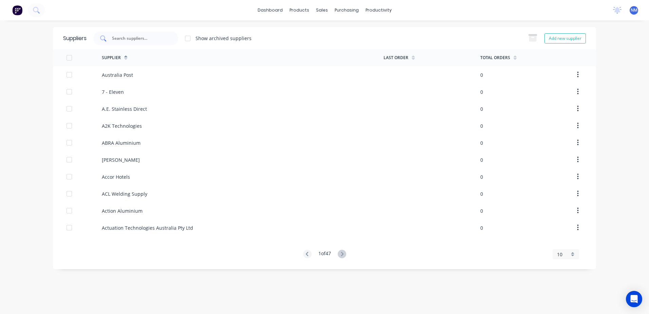
click at [141, 39] on input "text" at bounding box center [139, 38] width 56 height 7
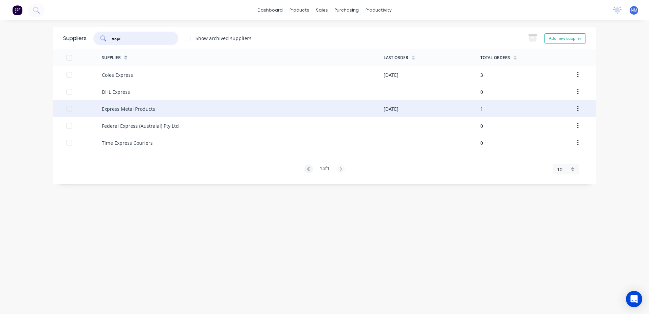
click at [302, 105] on div "Express Metal Products" at bounding box center [243, 108] width 282 height 17
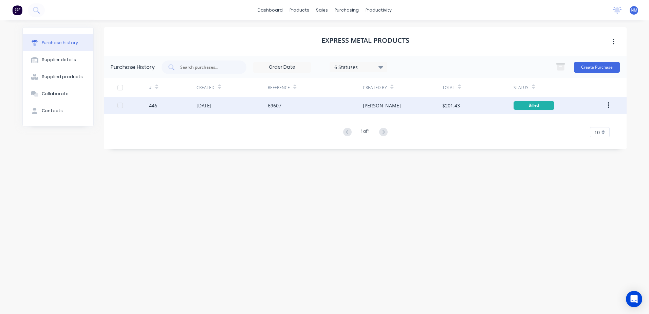
click at [482, 104] on div "$201.43" at bounding box center [478, 105] width 71 height 17
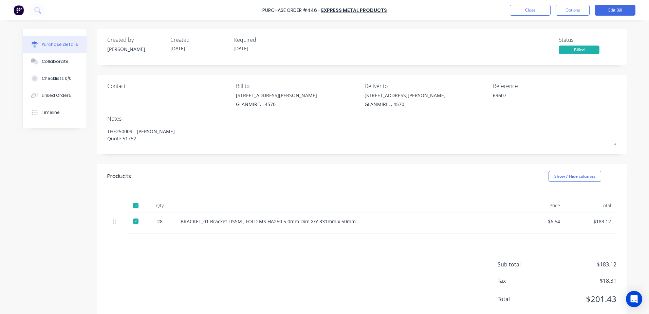
click at [135, 205] on div at bounding box center [136, 206] width 14 height 14
click at [533, 9] on button "Close" at bounding box center [530, 10] width 41 height 11
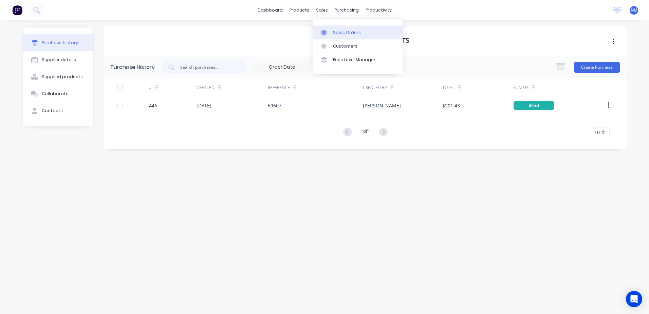
click at [341, 31] on div "Sales Orders" at bounding box center [347, 33] width 28 height 6
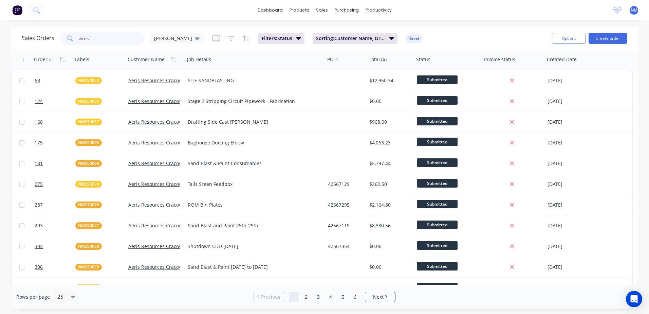
click at [108, 37] on input "text" at bounding box center [112, 39] width 66 height 14
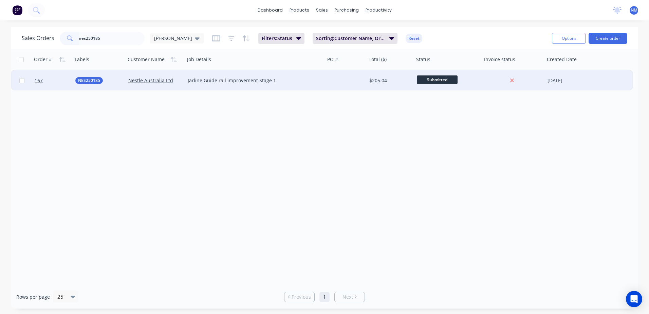
click at [364, 79] on div at bounding box center [345, 80] width 41 height 20
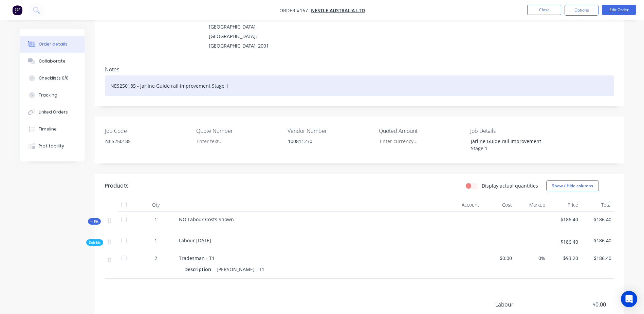
scroll to position [102, 0]
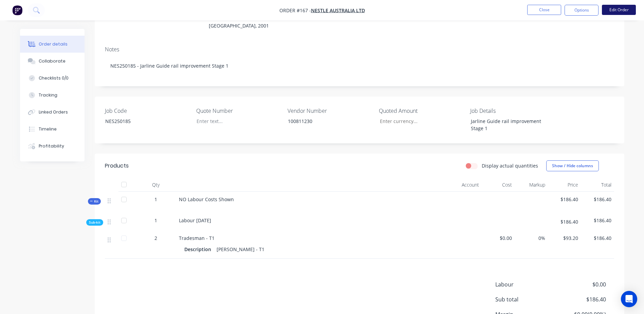
click at [616, 14] on button "Edit Order" at bounding box center [619, 10] width 34 height 10
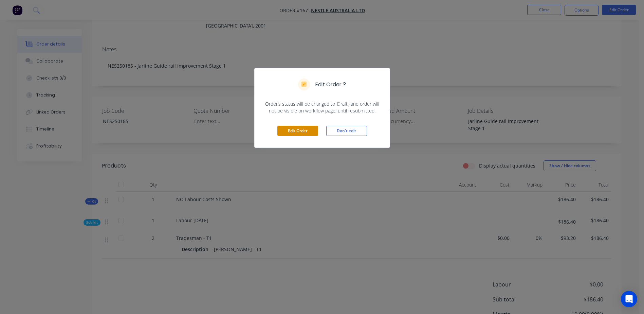
click at [297, 129] on button "Edit Order" at bounding box center [298, 131] width 41 height 10
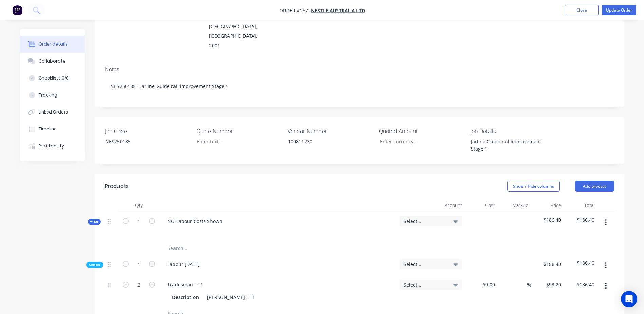
click at [177, 242] on input "text" at bounding box center [235, 249] width 136 height 14
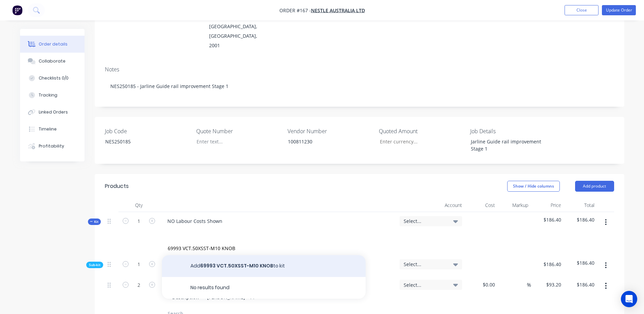
click at [222, 255] on button "Add 69993 VCT.50XSST-M10 KNOB to kit" at bounding box center [264, 266] width 204 height 22
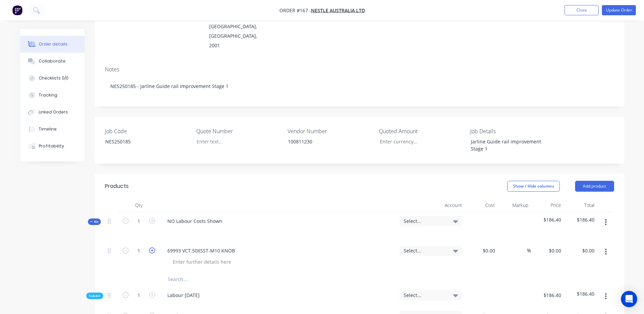
click at [153, 247] on icon "button" at bounding box center [152, 250] width 6 height 6
click at [483, 242] on div "$0.00" at bounding box center [481, 257] width 33 height 31
click at [178, 272] on input "text" at bounding box center [235, 279] width 136 height 14
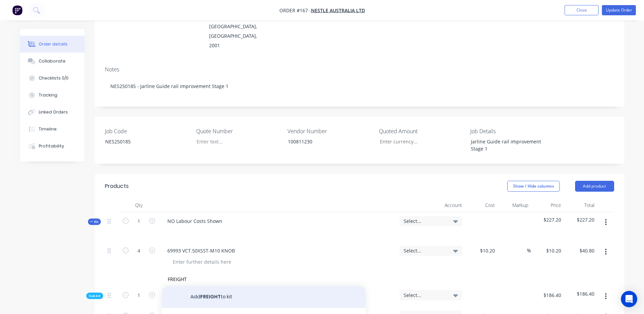
click at [214, 286] on button "Add FREIGHT to kit" at bounding box center [264, 297] width 204 height 22
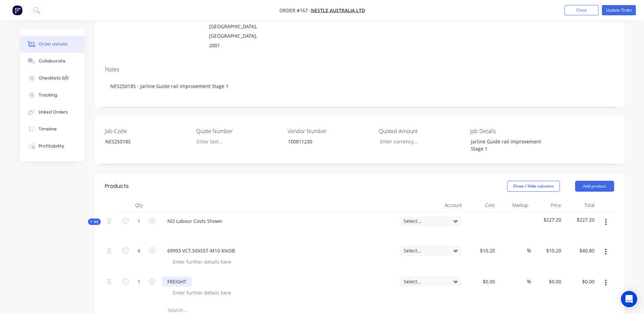
click at [192, 276] on div "FREIGHT" at bounding box center [177, 281] width 30 height 10
click at [618, 11] on button "Update Order" at bounding box center [619, 10] width 34 height 10
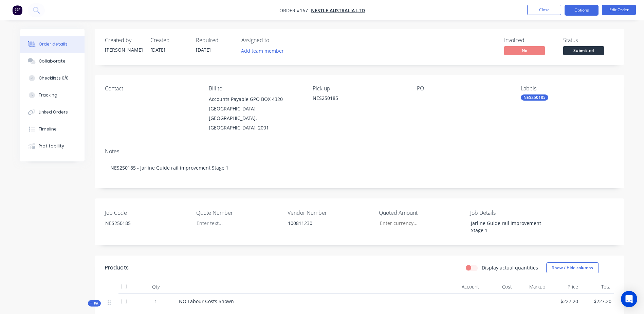
click at [586, 13] on button "Options" at bounding box center [582, 10] width 34 height 11
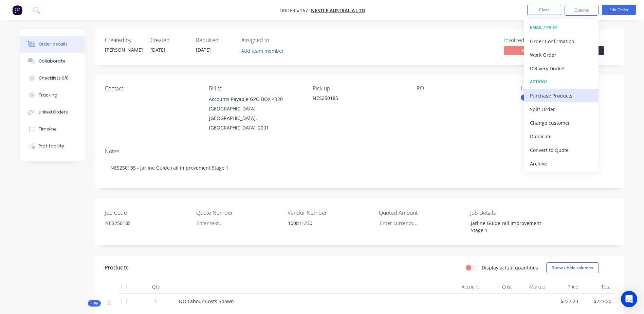
click at [564, 97] on div "Purchase Products" at bounding box center [561, 96] width 62 height 10
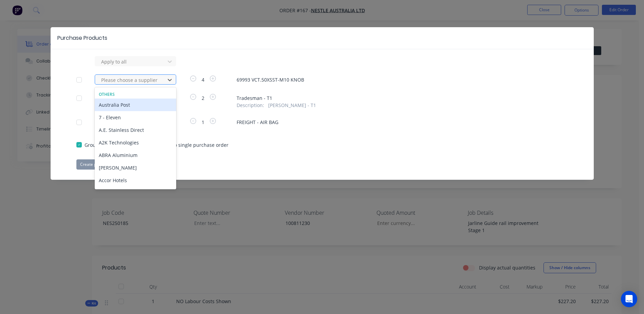
click at [131, 84] on div "Please choose a supplier" at bounding box center [131, 80] width 65 height 10
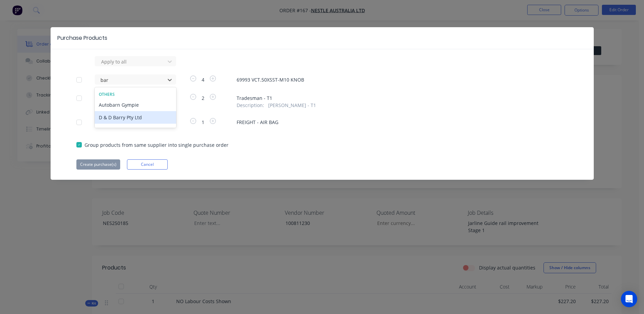
click at [126, 120] on div "D & D Barry Pty Ltd" at bounding box center [136, 117] width 82 height 13
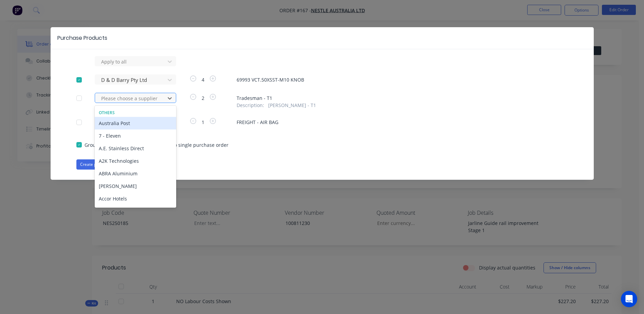
click at [121, 101] on div at bounding box center [131, 98] width 61 height 8
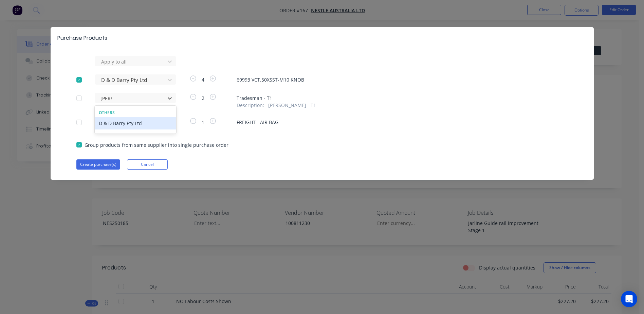
click at [126, 122] on div "D & D Barry Pty Ltd" at bounding box center [136, 123] width 82 height 13
click at [82, 97] on div at bounding box center [79, 98] width 14 height 14
click at [120, 121] on div at bounding box center [131, 122] width 61 height 8
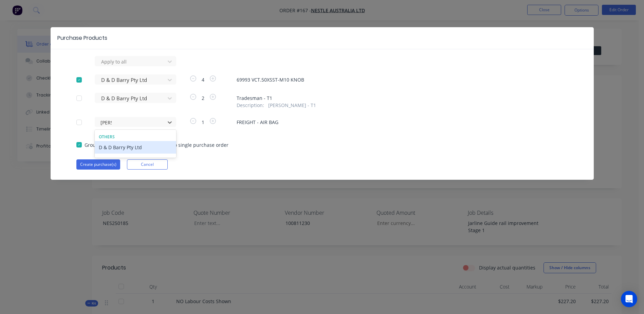
click at [124, 149] on div "D & D Barry Pty Ltd" at bounding box center [136, 147] width 82 height 13
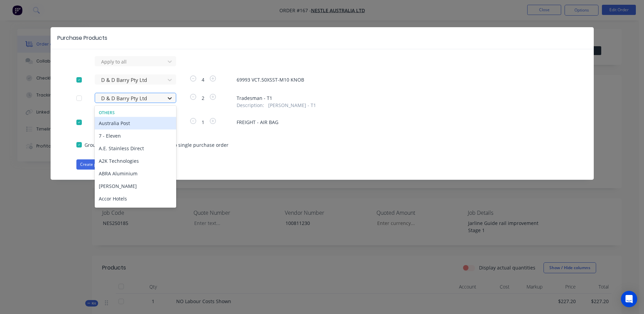
click at [170, 97] on icon at bounding box center [169, 98] width 7 height 7
click at [168, 97] on icon at bounding box center [169, 98] width 7 height 7
click at [170, 98] on icon at bounding box center [169, 98] width 7 height 7
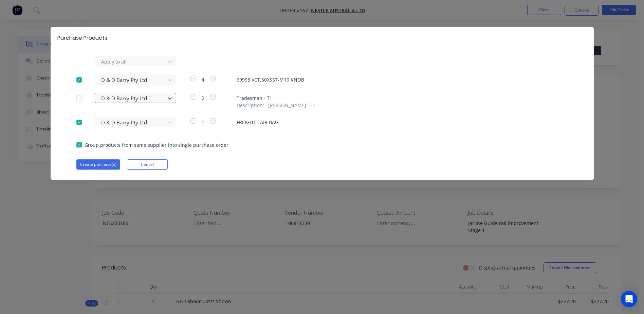
click at [125, 96] on div at bounding box center [131, 98] width 61 height 8
click at [153, 99] on div at bounding box center [131, 98] width 61 height 8
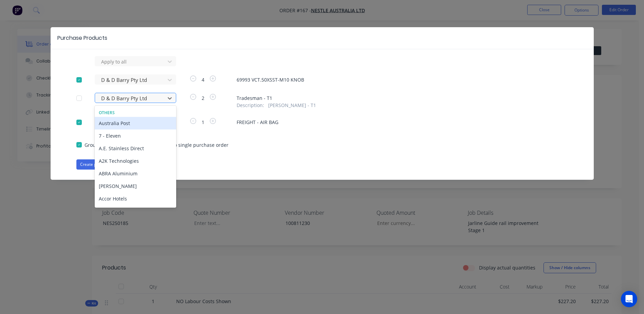
click at [146, 99] on div at bounding box center [131, 98] width 61 height 8
click at [151, 96] on div at bounding box center [131, 98] width 61 height 8
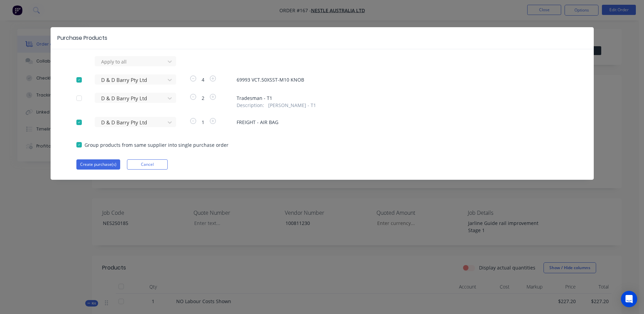
click at [275, 203] on div "Purchase Products Apply to all D & D Barry Pty Ltd 4 69993 VCT.50XSST-M10 KNOB …" at bounding box center [322, 157] width 644 height 314
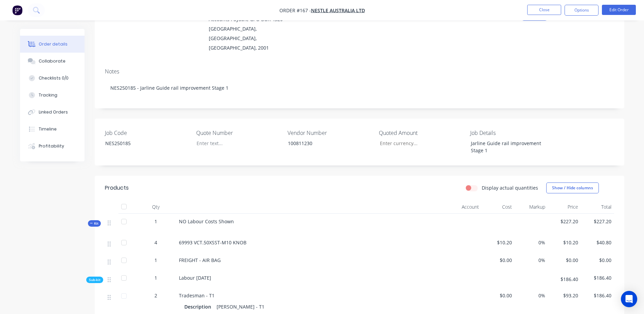
scroll to position [102, 0]
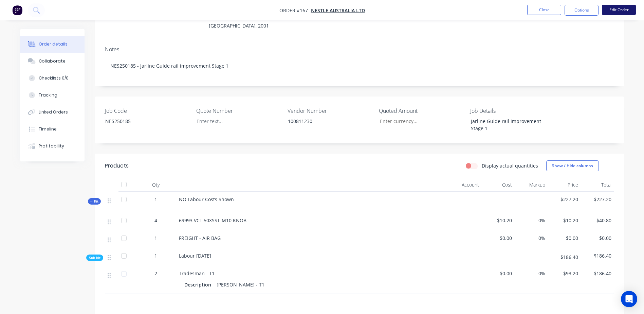
click at [624, 9] on button "Edit Order" at bounding box center [619, 10] width 34 height 10
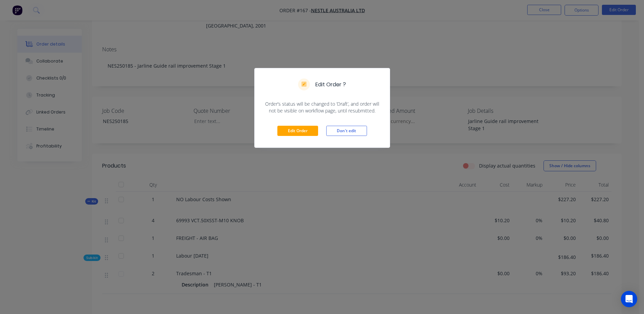
click at [327, 201] on div "Edit Order ? Order’s status will be changed to ‘Draft’, and order will not be v…" at bounding box center [322, 157] width 644 height 314
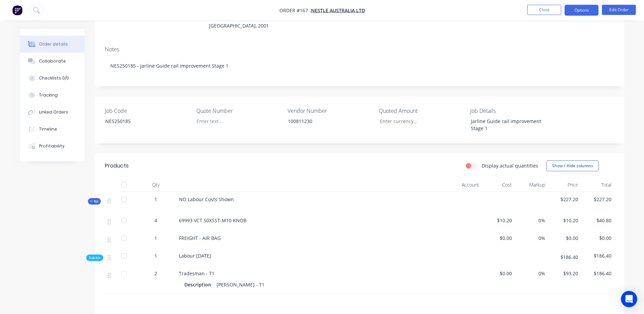
click at [582, 7] on button "Options" at bounding box center [582, 10] width 34 height 11
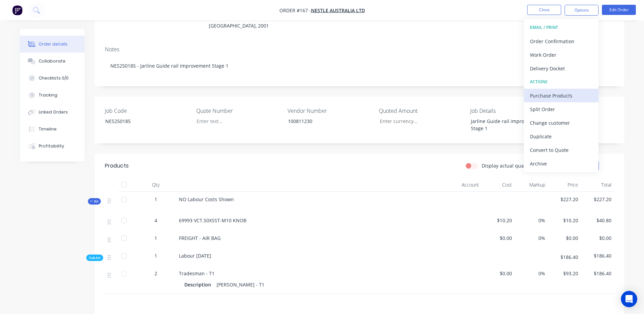
click at [572, 99] on div "Purchase Products" at bounding box center [561, 96] width 62 height 10
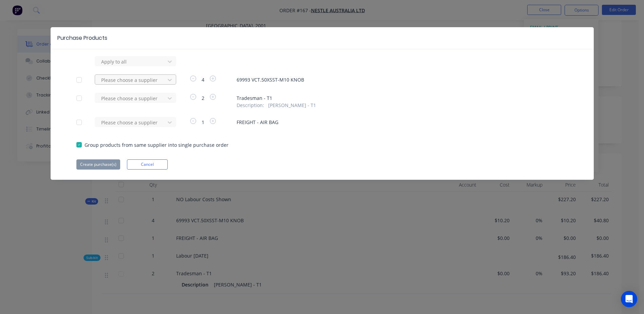
click at [115, 78] on div at bounding box center [131, 80] width 61 height 8
click at [124, 108] on div "D & D Barry Pty Ltd" at bounding box center [136, 105] width 82 height 13
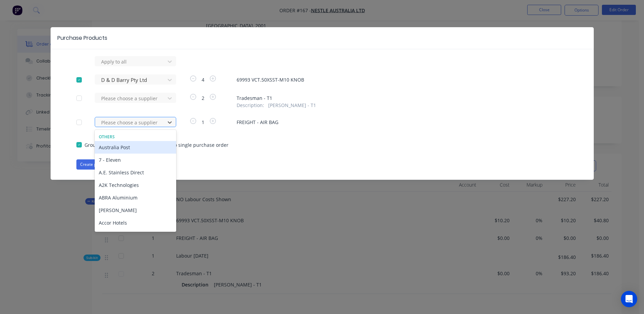
click at [108, 122] on div at bounding box center [131, 122] width 61 height 8
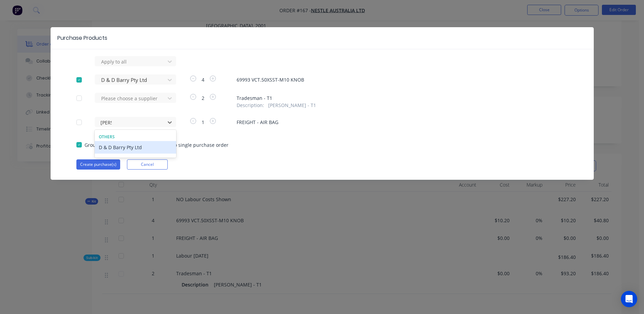
click at [120, 146] on div "D & D Barry Pty Ltd" at bounding box center [136, 147] width 82 height 13
click at [94, 165] on button "Create purchase(s)" at bounding box center [98, 164] width 44 height 10
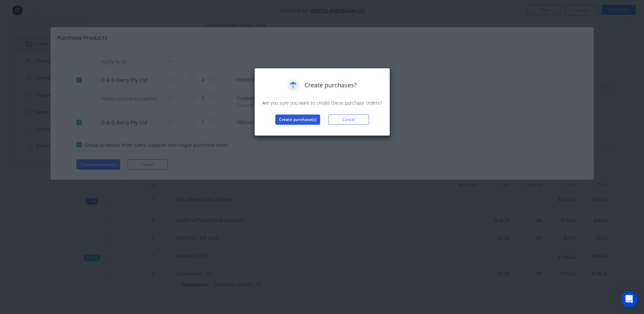
click at [298, 120] on button "Create purchase(s)" at bounding box center [297, 119] width 45 height 10
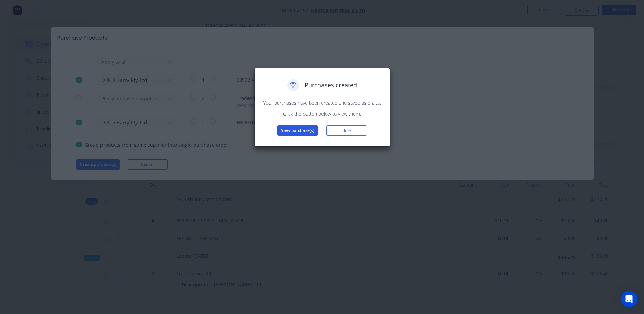
click at [297, 131] on button "View purchase(s)" at bounding box center [298, 130] width 41 height 10
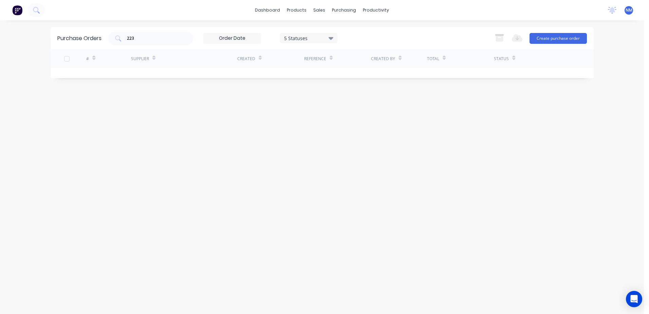
click at [465, 60] on div "Total" at bounding box center [460, 58] width 67 height 19
click at [453, 38] on div "223 5 Statuses 5 Statuses Export to Excel (XLSX) Create purchase order" at bounding box center [347, 39] width 479 height 14
click at [340, 33] on div "Sales Orders" at bounding box center [345, 33] width 28 height 6
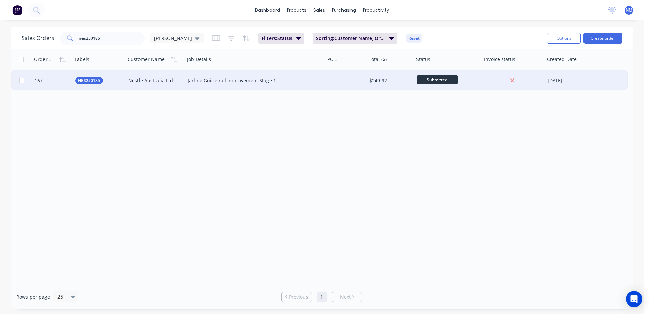
click at [369, 81] on div "$249.92" at bounding box center [391, 80] width 48 height 20
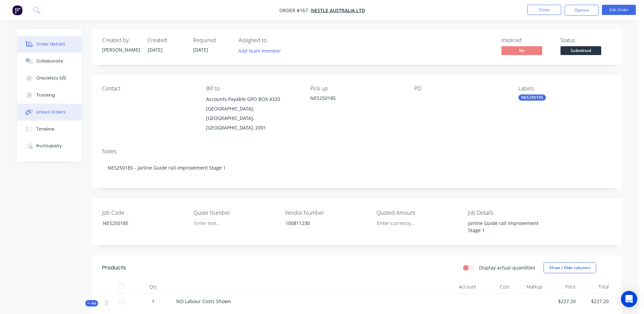
click at [52, 113] on div "Linked Orders" at bounding box center [50, 112] width 29 height 6
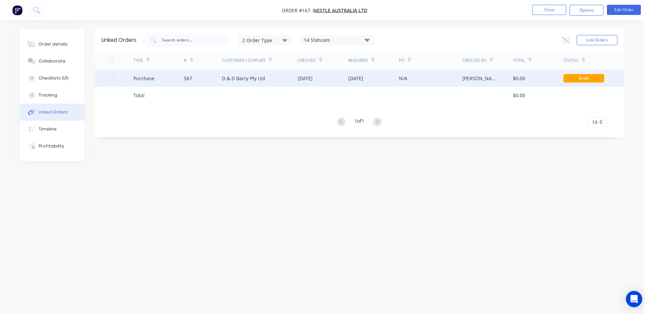
click at [435, 80] on div "N/A" at bounding box center [430, 78] width 63 height 17
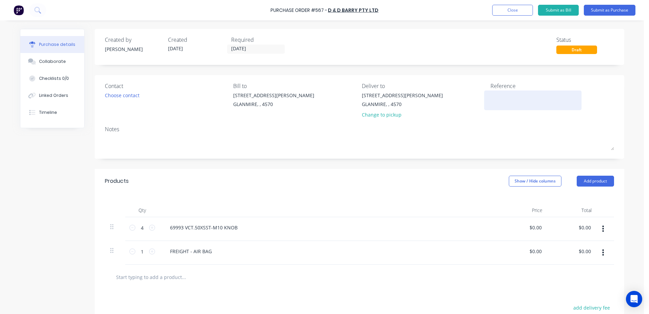
click at [494, 98] on textarea at bounding box center [533, 99] width 85 height 15
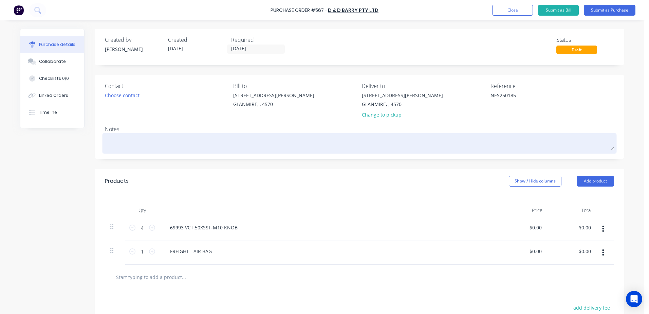
drag, startPoint x: 118, startPoint y: 136, endPoint x: 117, endPoint y: 143, distance: 7.6
click at [117, 140] on textarea at bounding box center [359, 142] width 509 height 15
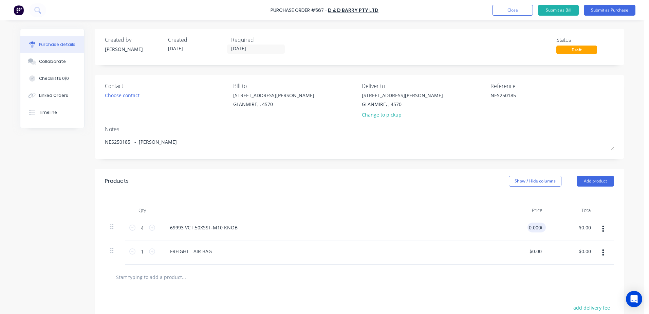
click at [528, 224] on input "0.0000" at bounding box center [536, 227] width 16 height 10
click at [539, 226] on input "0.0000" at bounding box center [534, 227] width 18 height 10
drag, startPoint x: 539, startPoint y: 226, endPoint x: 525, endPoint y: 226, distance: 13.9
click at [525, 226] on input "0.0000" at bounding box center [534, 227] width 18 height 10
click at [223, 253] on div "FREIGHT - AIR BAG" at bounding box center [329, 251] width 329 height 10
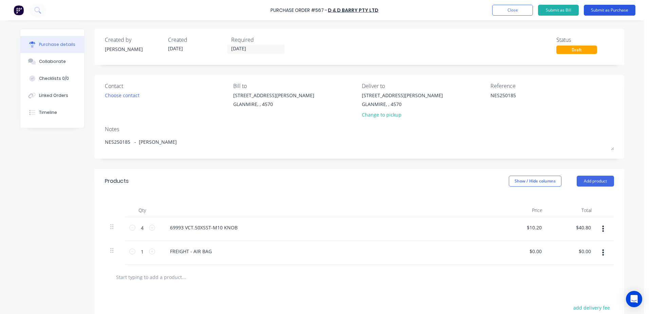
click at [611, 9] on button "Submit as Purchase" at bounding box center [610, 10] width 52 height 11
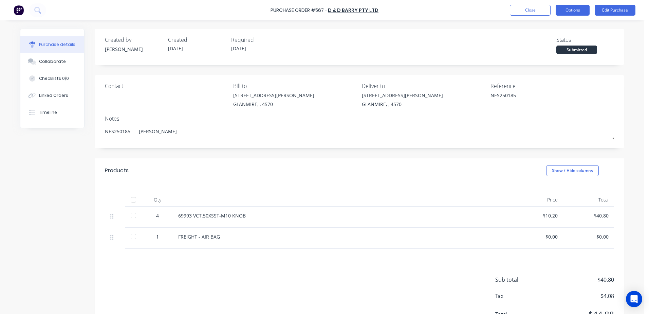
click at [574, 6] on button "Options" at bounding box center [573, 10] width 34 height 11
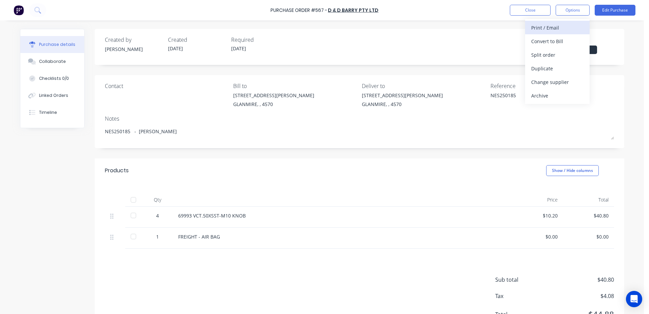
click at [558, 27] on div "Print / Email" at bounding box center [558, 28] width 52 height 10
click at [564, 41] on div "With pricing" at bounding box center [558, 41] width 52 height 10
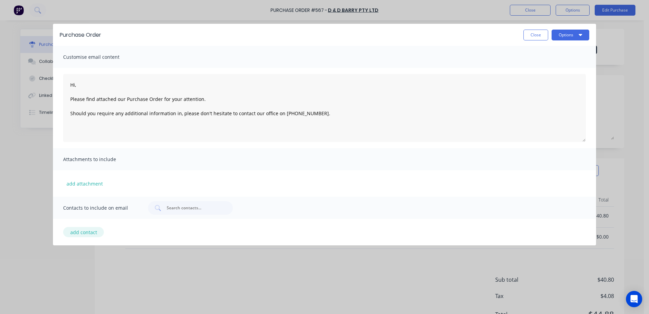
click at [91, 230] on button "add contact" at bounding box center [83, 232] width 41 height 10
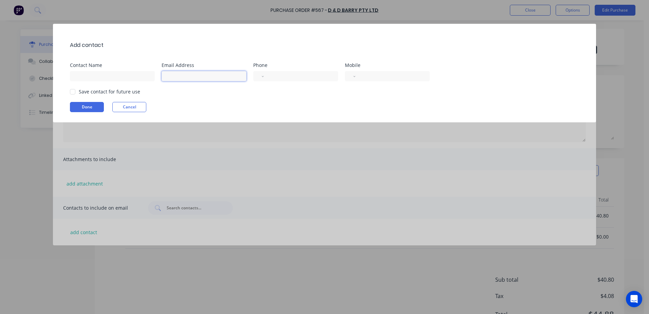
click at [182, 75] on input at bounding box center [204, 76] width 85 height 10
click at [73, 91] on div at bounding box center [73, 92] width 14 height 14
click at [83, 108] on button "Done" at bounding box center [87, 107] width 34 height 10
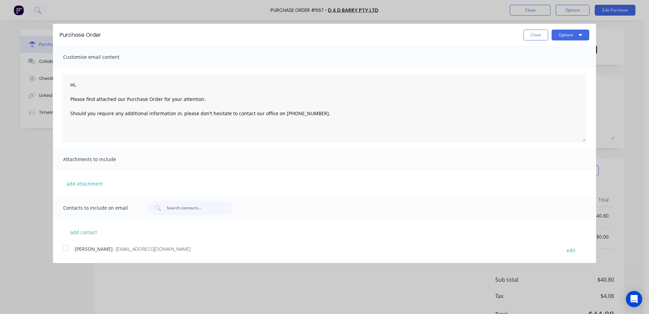
drag, startPoint x: 67, startPoint y: 247, endPoint x: 161, endPoint y: 215, distance: 100.0
click at [67, 248] on div at bounding box center [66, 248] width 14 height 14
click at [568, 34] on button "Options" at bounding box center [571, 35] width 38 height 11
click at [544, 70] on div "Email" at bounding box center [557, 66] width 52 height 10
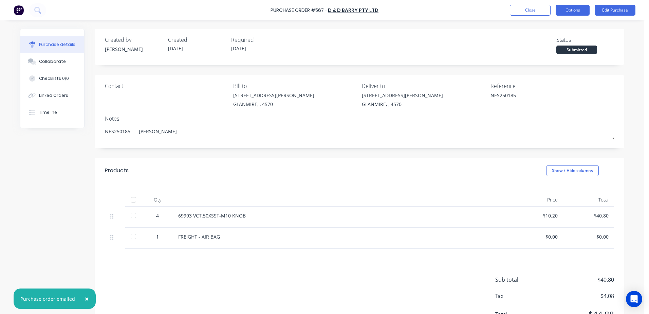
click at [582, 12] on button "Options" at bounding box center [573, 10] width 34 height 11
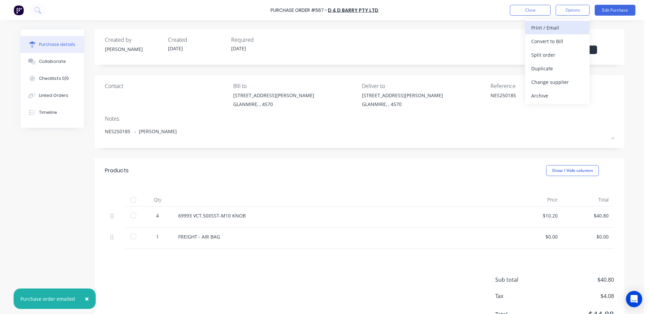
click at [532, 28] on div "Print / Email" at bounding box center [558, 28] width 52 height 10
click at [548, 42] on div "With pricing" at bounding box center [558, 41] width 52 height 10
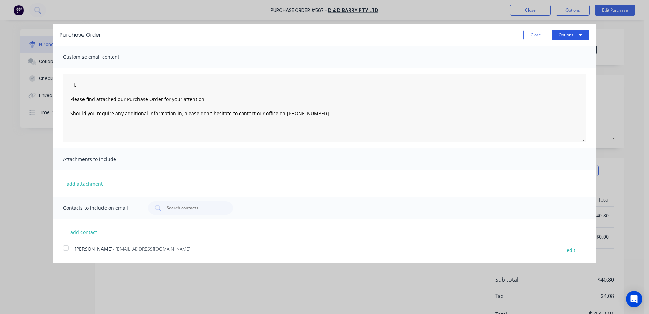
click at [561, 34] on button "Options" at bounding box center [571, 35] width 38 height 11
click at [531, 52] on button "Print" at bounding box center [557, 53] width 65 height 14
click at [533, 35] on button "Close" at bounding box center [536, 35] width 25 height 11
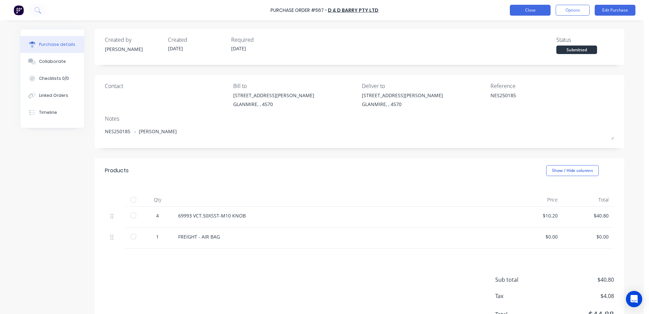
click at [519, 10] on button "Close" at bounding box center [530, 10] width 41 height 11
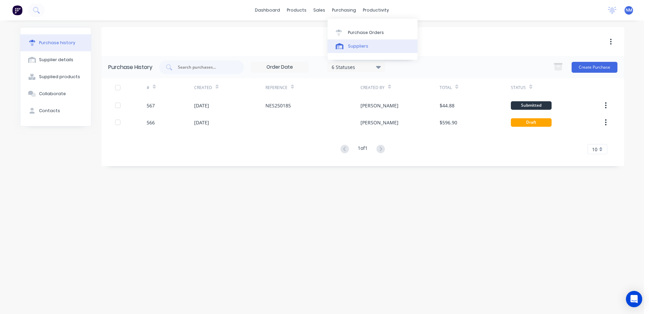
click at [361, 45] on div "Suppliers" at bounding box center [358, 46] width 20 height 6
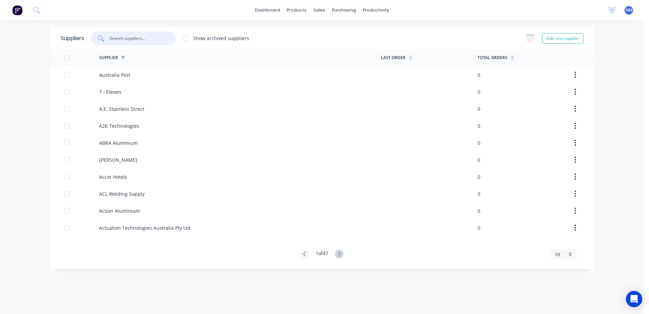
click at [141, 36] on input "text" at bounding box center [137, 38] width 56 height 7
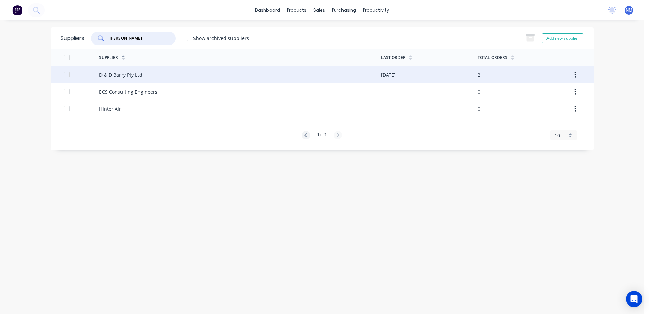
click at [326, 80] on div "D & D Barry Pty Ltd" at bounding box center [240, 74] width 282 height 17
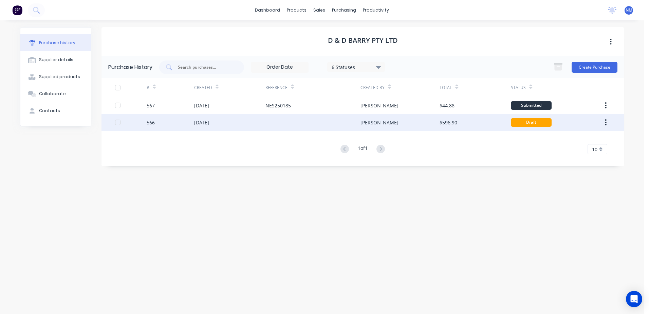
click at [405, 123] on div "[PERSON_NAME]" at bounding box center [400, 122] width 79 height 17
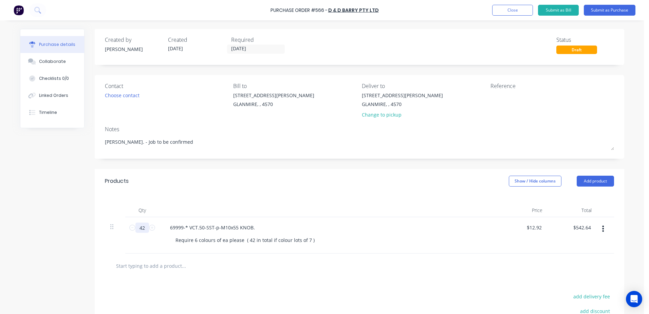
drag, startPoint x: 144, startPoint y: 227, endPoint x: 138, endPoint y: 227, distance: 6.5
click at [138, 227] on input "42" at bounding box center [143, 227] width 14 height 10
click at [249, 239] on div "Require 6 colours of ea please ( 42 in total if colour lots of 7 )" at bounding box center [245, 240] width 150 height 10
click at [172, 268] on input "text" at bounding box center [184, 266] width 136 height 14
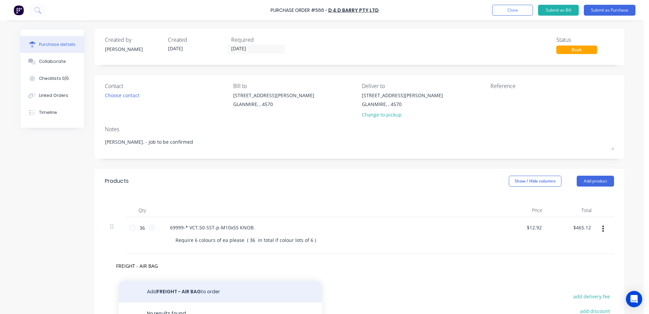
click at [210, 292] on button "Add FREIGHT - AIR BAG to order" at bounding box center [221, 292] width 204 height 22
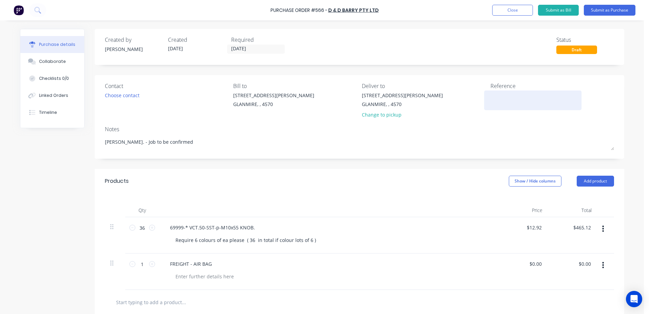
click at [494, 102] on textarea at bounding box center [533, 99] width 85 height 15
drag, startPoint x: 161, startPoint y: 140, endPoint x: 78, endPoint y: 137, distance: 83.3
click at [78, 137] on div "Created by [PERSON_NAME] Created [DATE] Required [DATE] Status Draft Contact Ch…" at bounding box center [322, 227] width 605 height 397
click at [620, 6] on button "Submit as Purchase" at bounding box center [610, 10] width 52 height 11
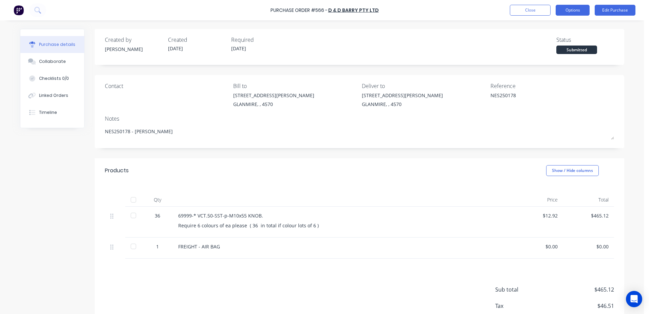
click at [571, 13] on button "Options" at bounding box center [573, 10] width 34 height 11
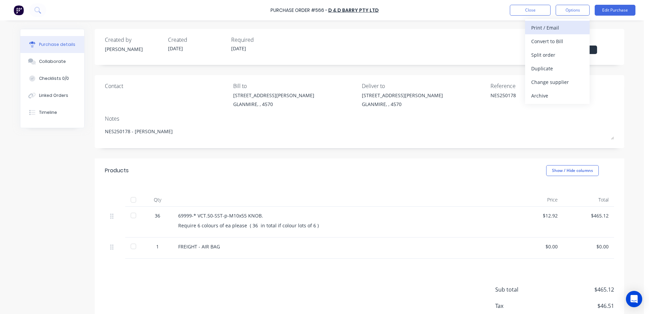
click at [562, 27] on div "Print / Email" at bounding box center [558, 28] width 52 height 10
click at [561, 40] on div "With pricing" at bounding box center [558, 41] width 52 height 10
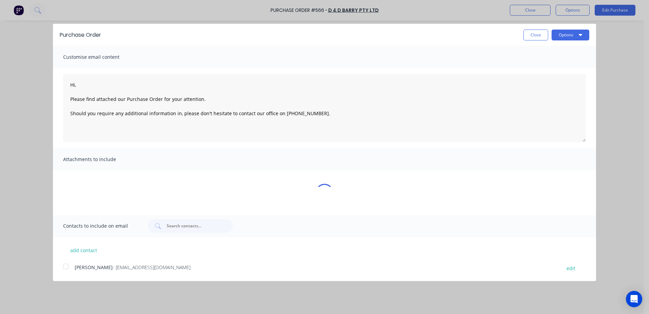
click at [67, 267] on div at bounding box center [66, 267] width 14 height 14
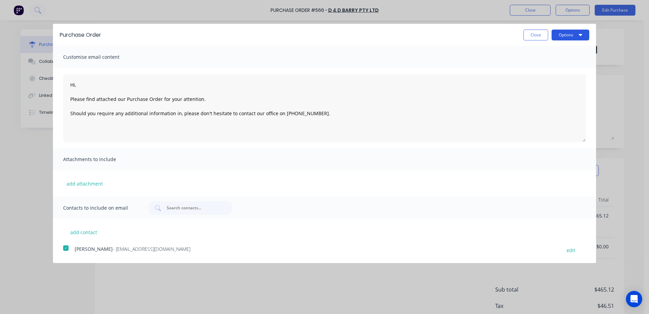
click at [566, 34] on button "Options" at bounding box center [571, 35] width 38 height 11
click at [556, 69] on div "Email" at bounding box center [557, 66] width 52 height 10
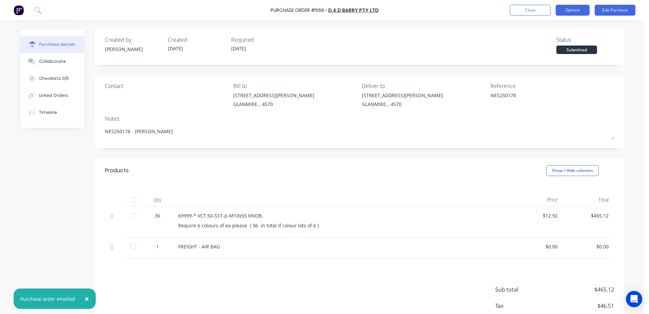
click at [567, 12] on button "Options" at bounding box center [573, 10] width 34 height 11
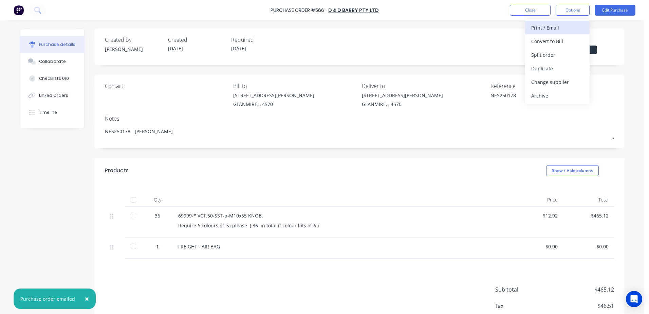
click at [536, 29] on div "Print / Email" at bounding box center [558, 28] width 52 height 10
click at [547, 41] on div "With pricing" at bounding box center [558, 41] width 52 height 10
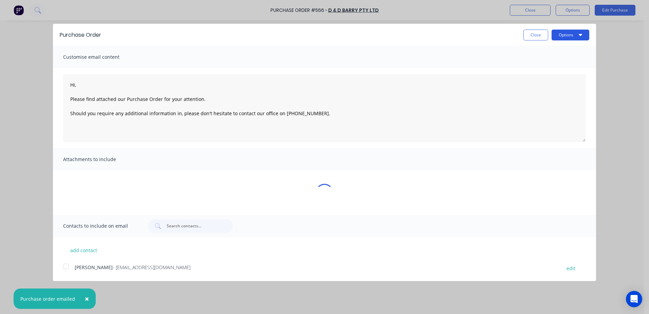
click at [559, 37] on button "Options" at bounding box center [571, 35] width 38 height 11
click at [546, 49] on div "Print" at bounding box center [557, 52] width 52 height 10
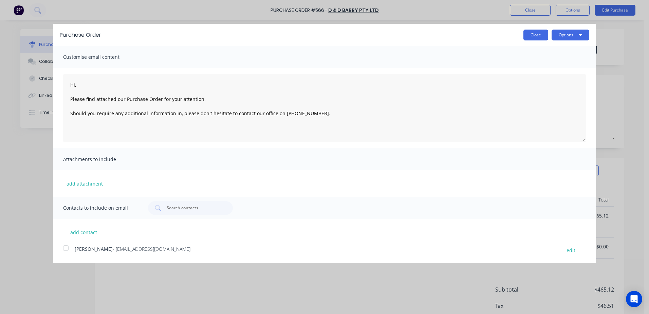
click at [537, 32] on button "Close" at bounding box center [536, 35] width 25 height 11
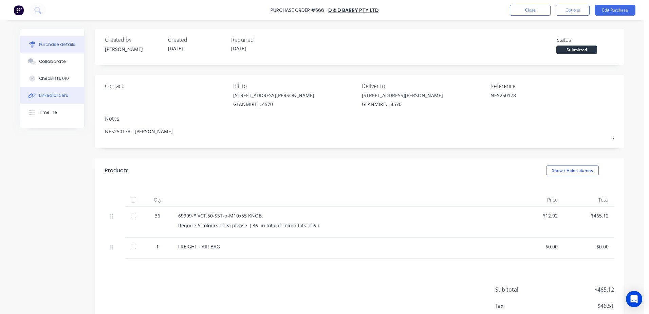
click at [44, 97] on div "Linked Orders" at bounding box center [53, 95] width 29 height 6
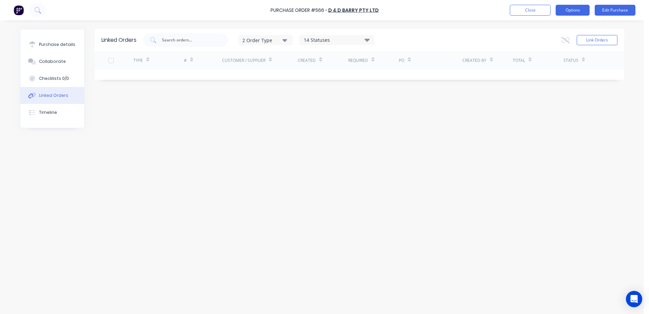
click at [571, 13] on button "Options" at bounding box center [573, 10] width 34 height 11
click at [330, 186] on div "Linked Orders 2 Order Type 14 Statuses Sales Order Status All Archived Draft Qu…" at bounding box center [322, 165] width 605 height 273
click at [47, 45] on div "Purchase details" at bounding box center [57, 44] width 36 height 6
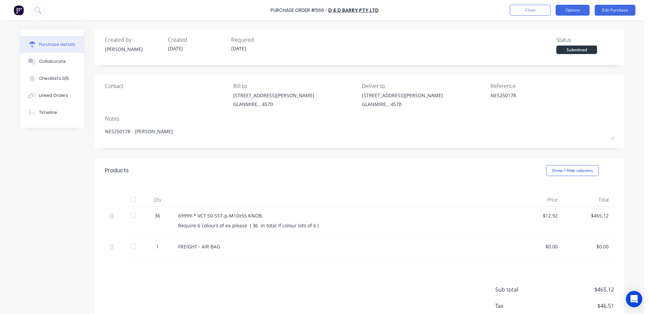
click at [566, 13] on button "Options" at bounding box center [573, 10] width 34 height 11
click at [59, 98] on div "Linked Orders" at bounding box center [53, 95] width 29 height 6
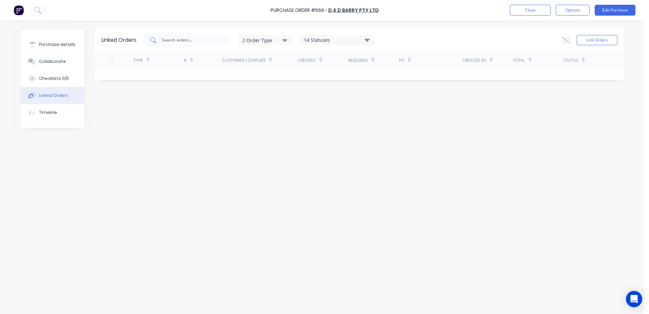
click at [190, 38] on input "text" at bounding box center [189, 40] width 56 height 7
click at [213, 41] on input "121" at bounding box center [189, 40] width 56 height 7
click at [565, 11] on button "Options" at bounding box center [573, 10] width 34 height 11
click at [183, 38] on input "121" at bounding box center [189, 40] width 56 height 7
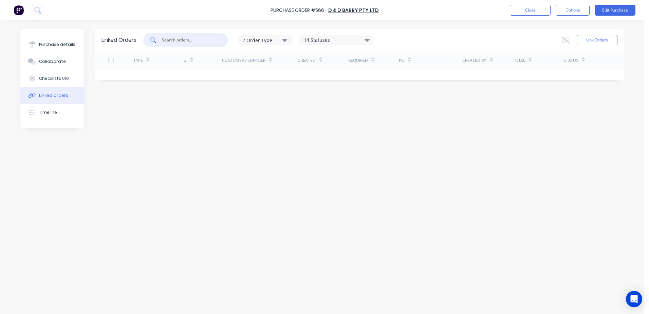
click at [155, 41] on icon at bounding box center [153, 40] width 6 height 6
click at [154, 41] on icon at bounding box center [153, 40] width 6 height 6
click at [286, 40] on icon "button" at bounding box center [285, 40] width 5 height 3
click at [367, 40] on icon at bounding box center [366, 39] width 5 height 3
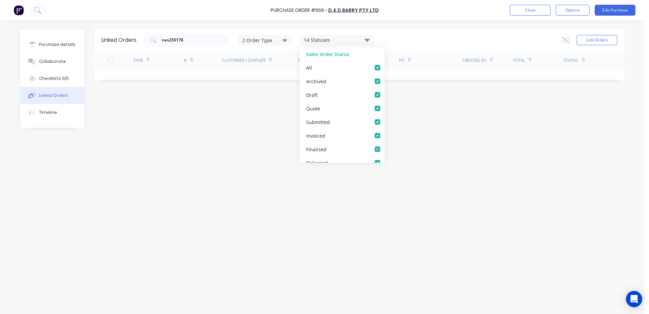
drag, startPoint x: 242, startPoint y: 168, endPoint x: 175, endPoint y: 135, distance: 74.3
click at [240, 168] on div "Linked Orders nes250178 2 Order Type 14 Statuses Sales Order Status All Archive…" at bounding box center [322, 165] width 605 height 273
click at [188, 39] on input "nes250178" at bounding box center [189, 40] width 56 height 7
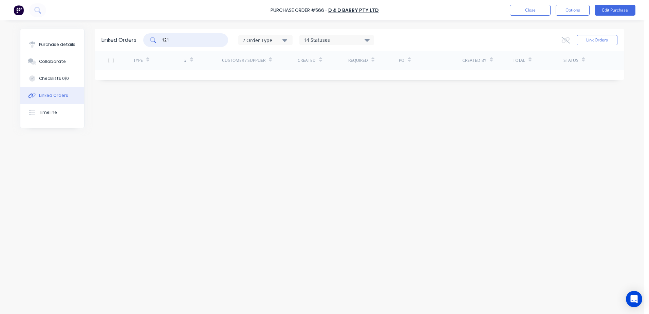
click at [177, 39] on input "121" at bounding box center [189, 40] width 56 height 7
click at [153, 39] on icon at bounding box center [153, 40] width 6 height 6
click at [194, 42] on input "121" at bounding box center [189, 40] width 56 height 7
click at [537, 8] on button "Close" at bounding box center [530, 10] width 41 height 11
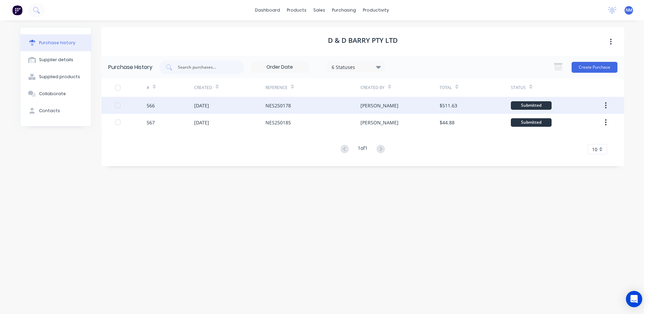
click at [298, 107] on div "NES250178" at bounding box center [313, 105] width 95 height 17
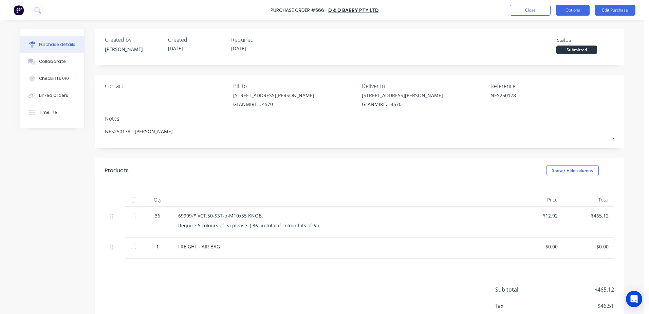
click at [570, 13] on button "Options" at bounding box center [573, 10] width 34 height 11
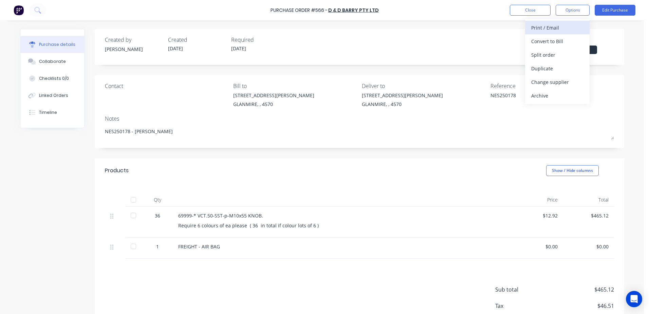
click at [539, 25] on div "Print / Email" at bounding box center [558, 28] width 52 height 10
click at [541, 39] on div "With pricing" at bounding box center [558, 41] width 52 height 10
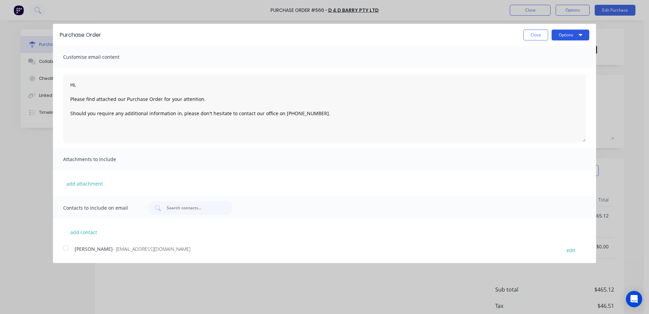
click at [554, 39] on button "Options" at bounding box center [571, 35] width 38 height 11
click at [550, 52] on div "Print" at bounding box center [557, 52] width 52 height 10
click at [542, 36] on button "Close" at bounding box center [536, 35] width 25 height 11
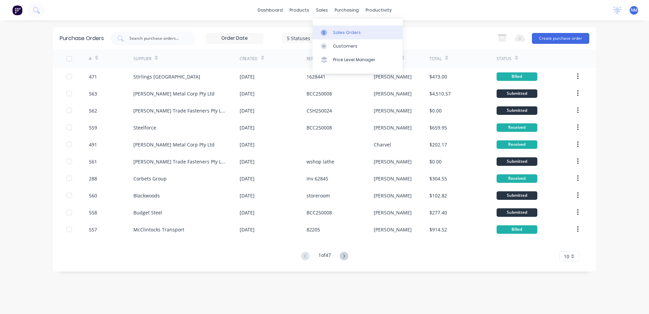
drag, startPoint x: 344, startPoint y: 32, endPoint x: 339, endPoint y: 32, distance: 5.1
click at [344, 32] on div "Sales Orders" at bounding box center [347, 33] width 28 height 6
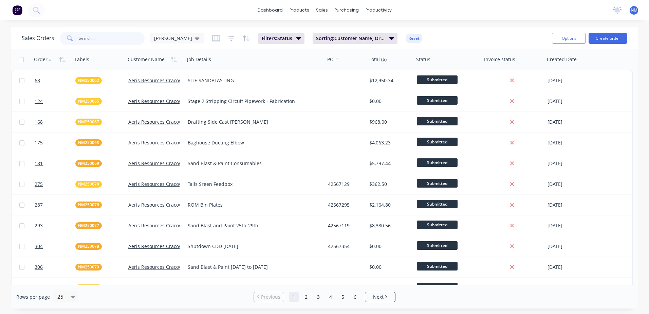
click at [85, 39] on input "text" at bounding box center [112, 39] width 66 height 14
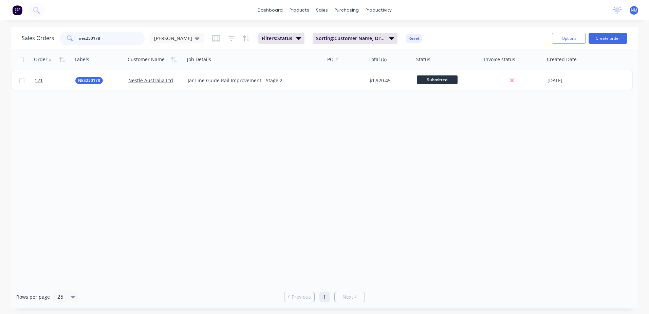
type input "nes250178"
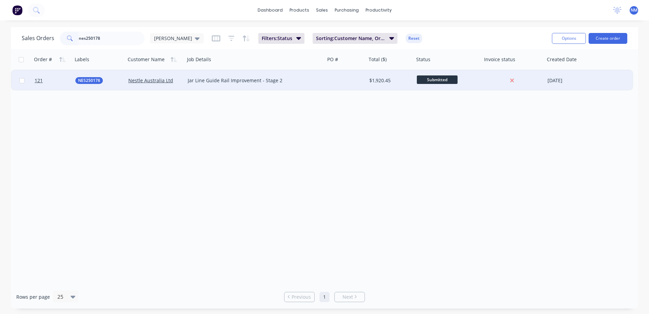
click at [351, 82] on div at bounding box center [345, 80] width 41 height 20
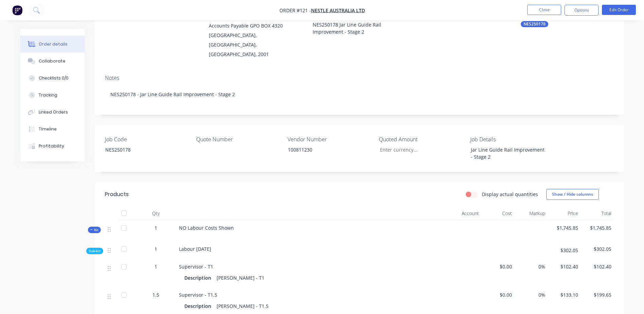
scroll to position [102, 0]
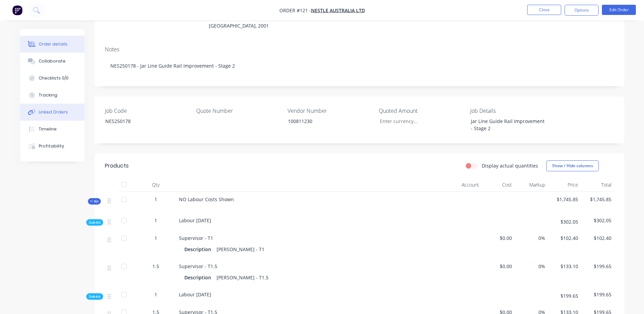
click at [44, 114] on div "Linked Orders" at bounding box center [53, 112] width 29 height 6
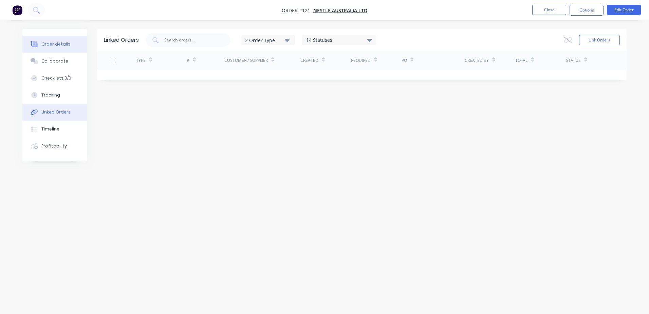
click at [58, 43] on div "Order details" at bounding box center [55, 44] width 29 height 6
